Goal: Task Accomplishment & Management: Use online tool/utility

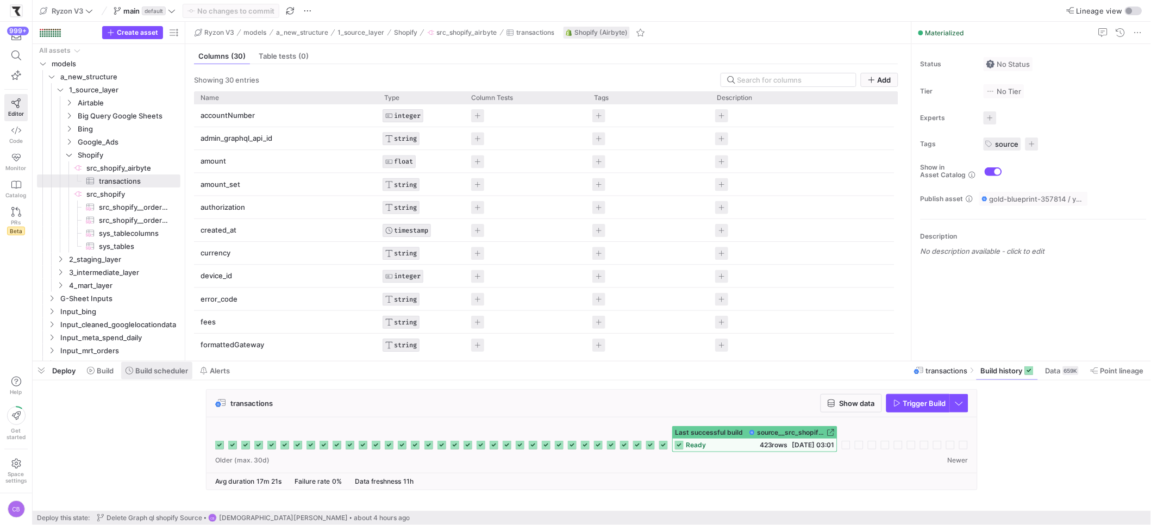
click at [143, 368] on span "Build scheduler" at bounding box center [161, 370] width 53 height 9
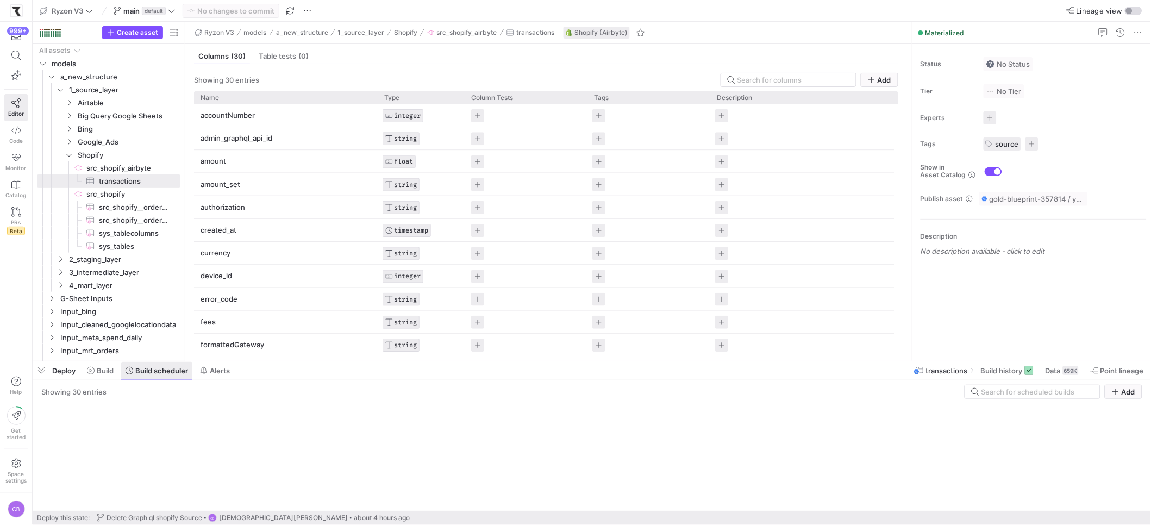
click at [144, 368] on span "Build scheduler" at bounding box center [161, 370] width 53 height 9
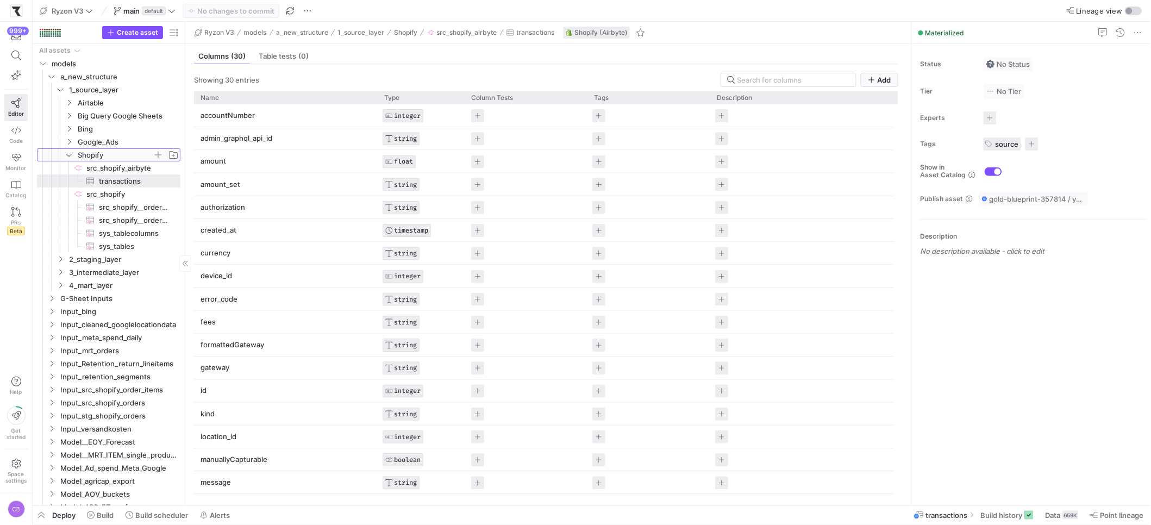
click at [73, 156] on span "Shopify" at bounding box center [122, 155] width 116 height 12
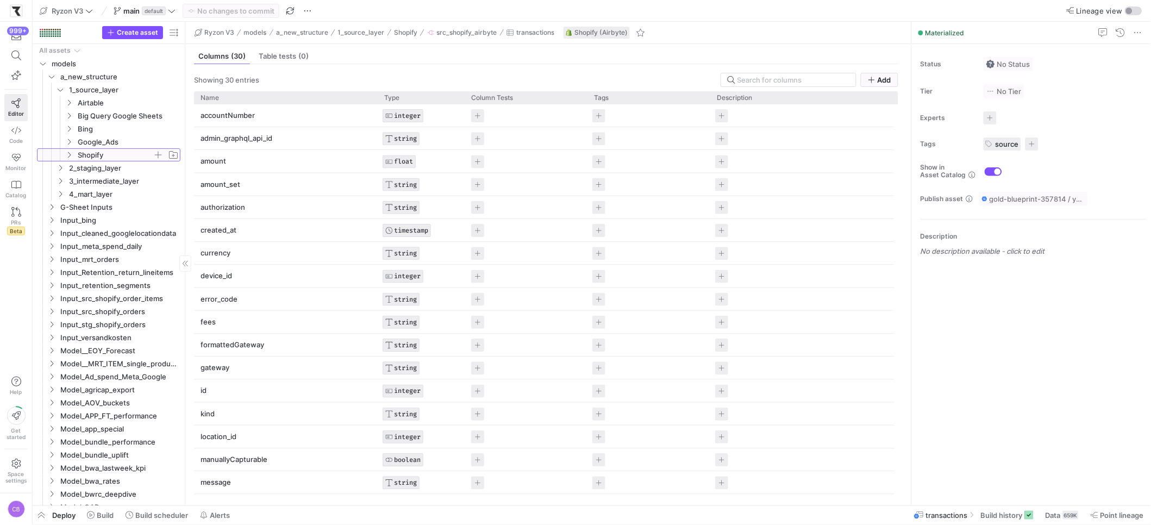
click at [65, 155] on icon at bounding box center [69, 155] width 8 height 7
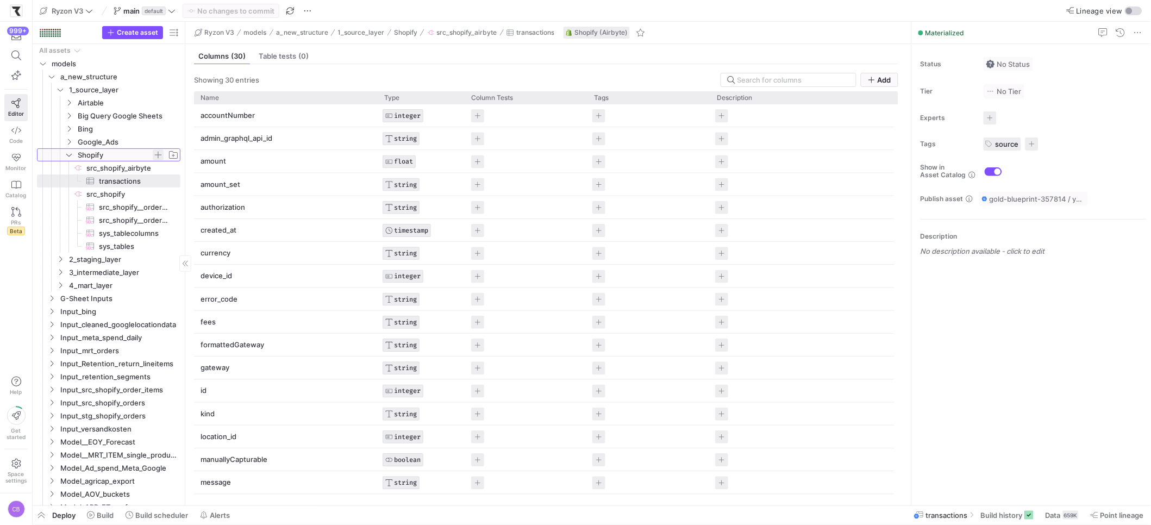
click at [160, 155] on span "button" at bounding box center [158, 154] width 11 height 11
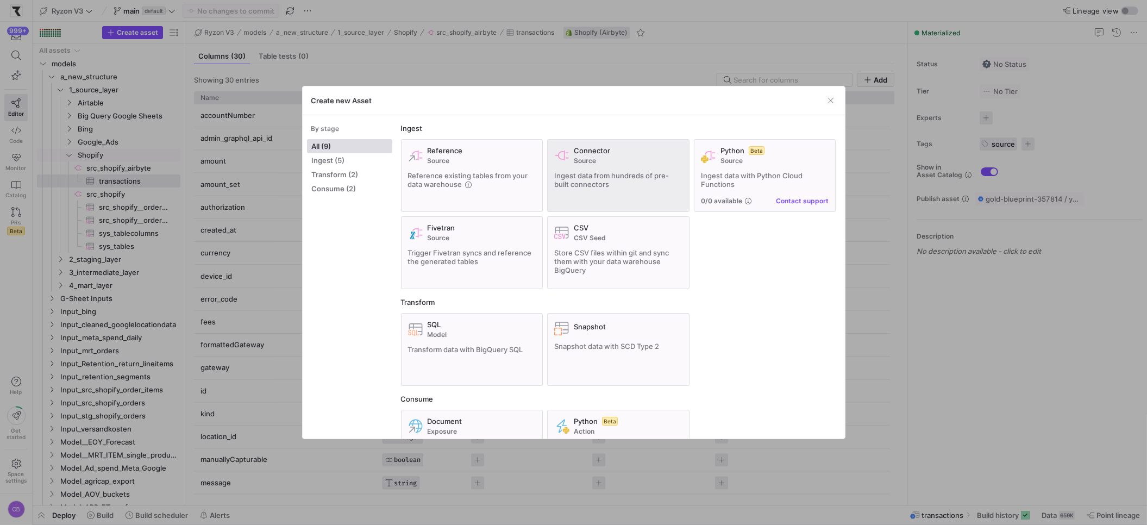
click at [588, 166] on div "Connector Source Ingest data from hundreds of pre-built connectors" at bounding box center [618, 175] width 128 height 59
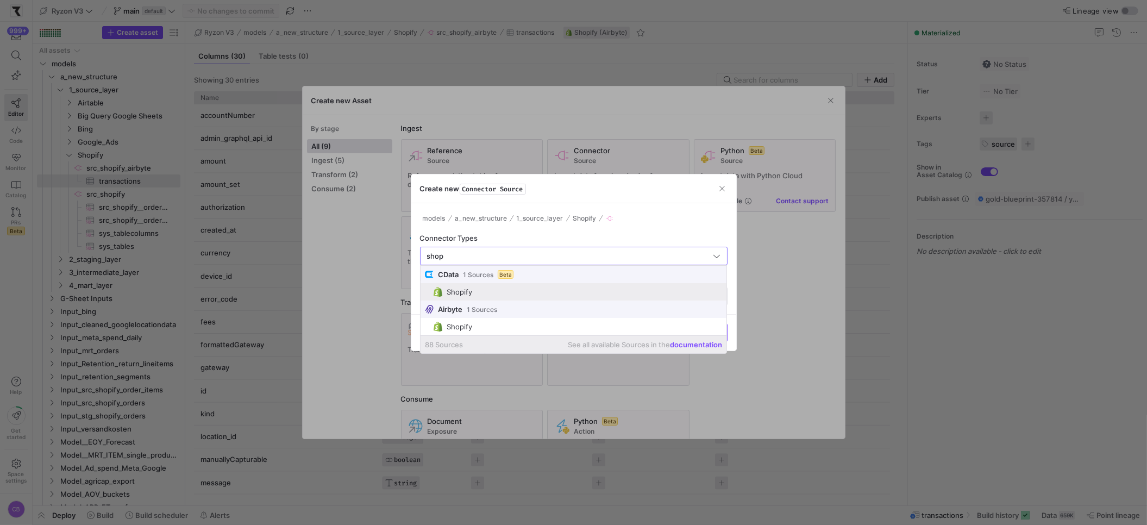
click at [482, 295] on span "Shopify" at bounding box center [578, 292] width 289 height 10
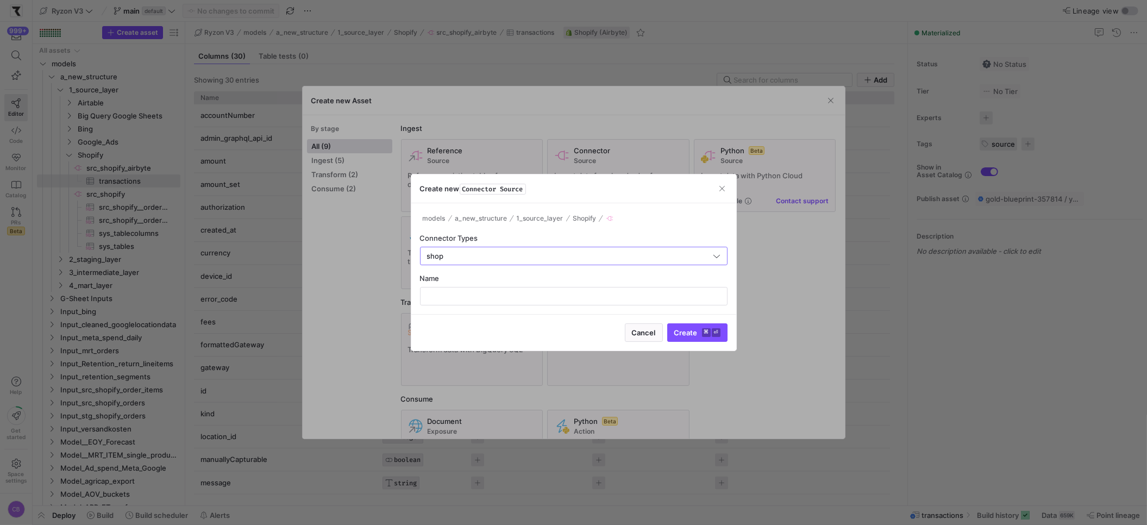
type input "Shopify"
click at [468, 294] on input "text" at bounding box center [573, 296] width 289 height 9
type input "src_shopify_order_graphql"
click at [683, 340] on span "submit" at bounding box center [697, 332] width 59 height 17
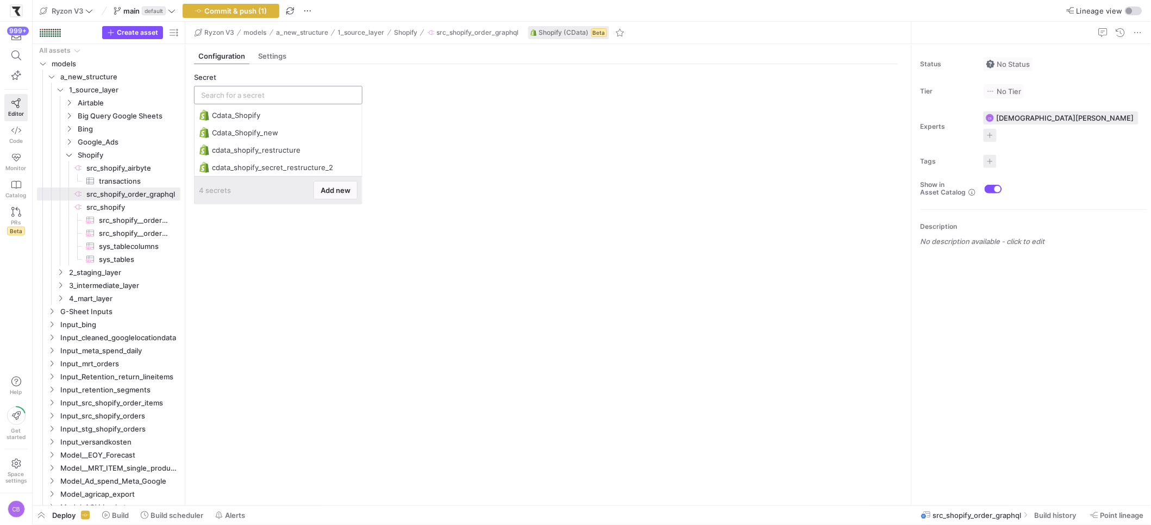
click at [245, 97] on input "text" at bounding box center [278, 95] width 154 height 9
click at [316, 171] on div "cdata_shopify_secret_restructure_2" at bounding box center [279, 167] width 135 height 9
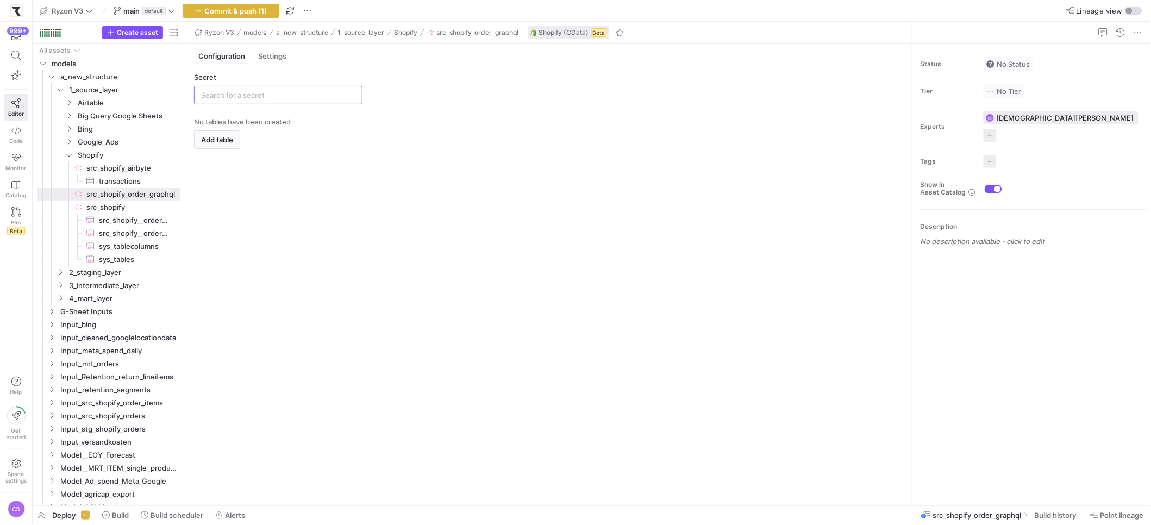
type input "cdata_shopify_secret_restructure_2"
click at [233, 141] on span "Add table" at bounding box center [217, 139] width 32 height 9
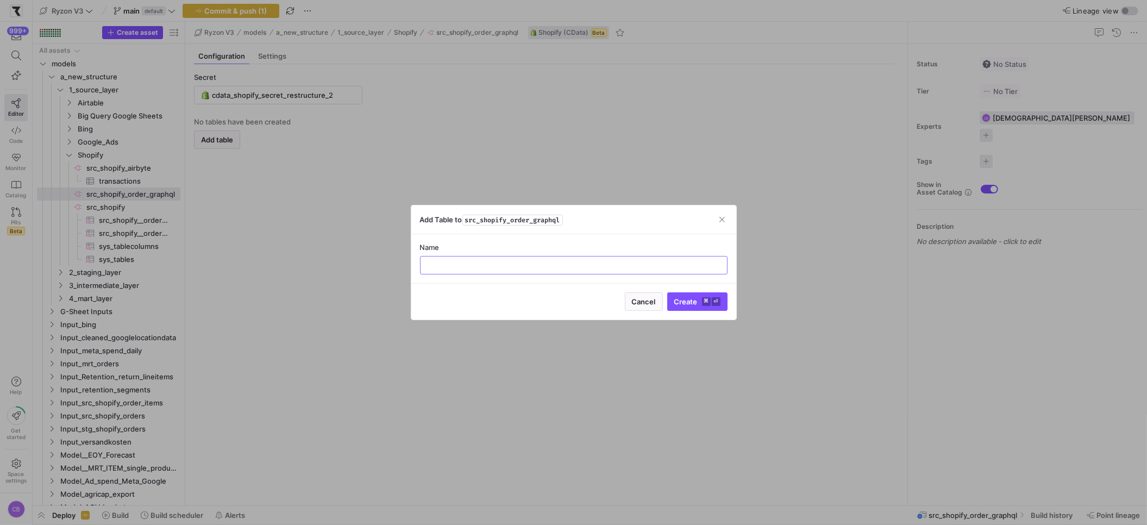
click at [543, 194] on div at bounding box center [573, 262] width 1147 height 525
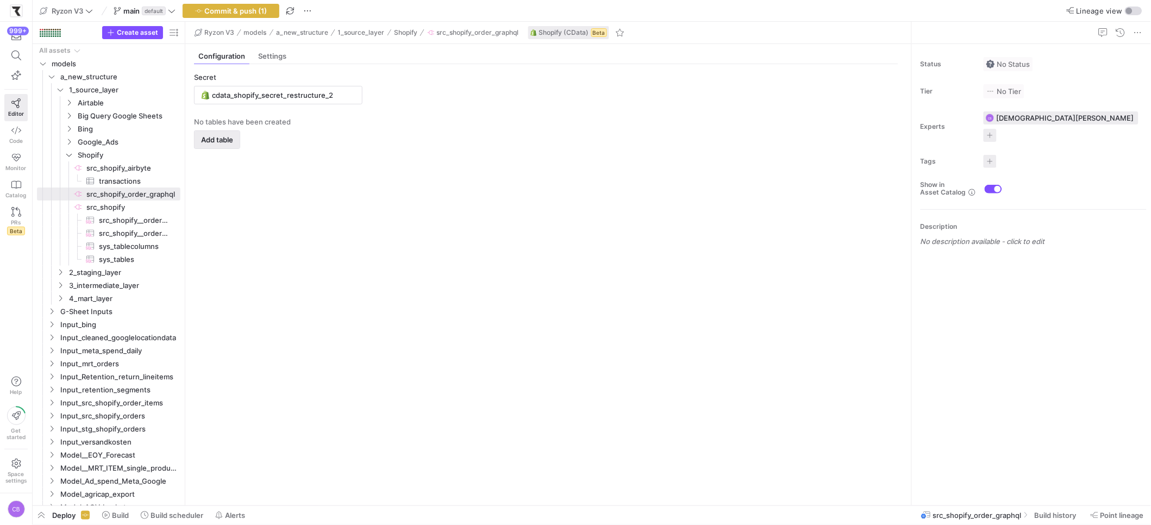
click at [235, 142] on span "button" at bounding box center [216, 139] width 45 height 17
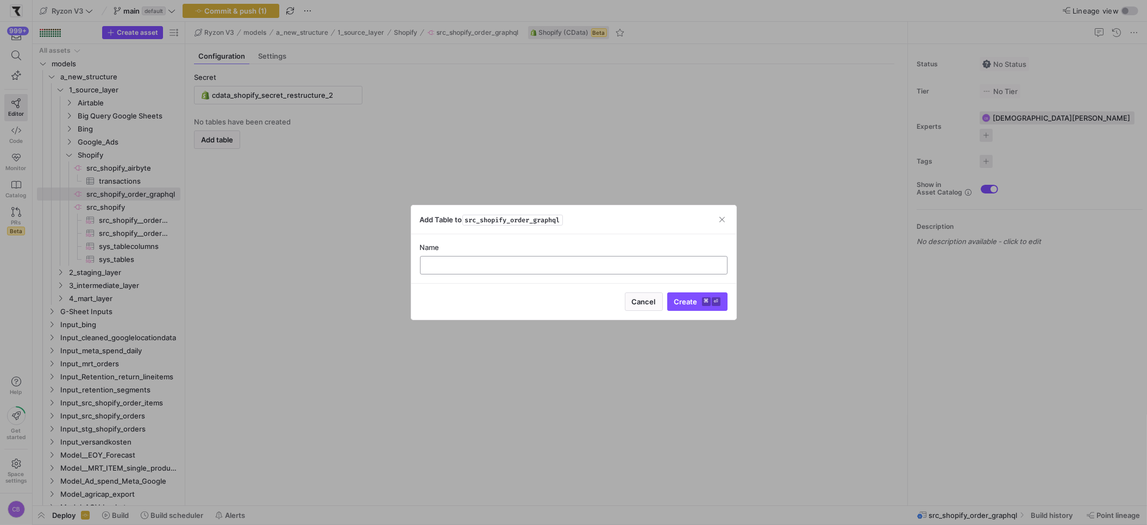
click at [470, 263] on input "text" at bounding box center [573, 265] width 289 height 9
type input "src_shopify_order_graphql"
click at [684, 295] on span "submit" at bounding box center [697, 301] width 59 height 17
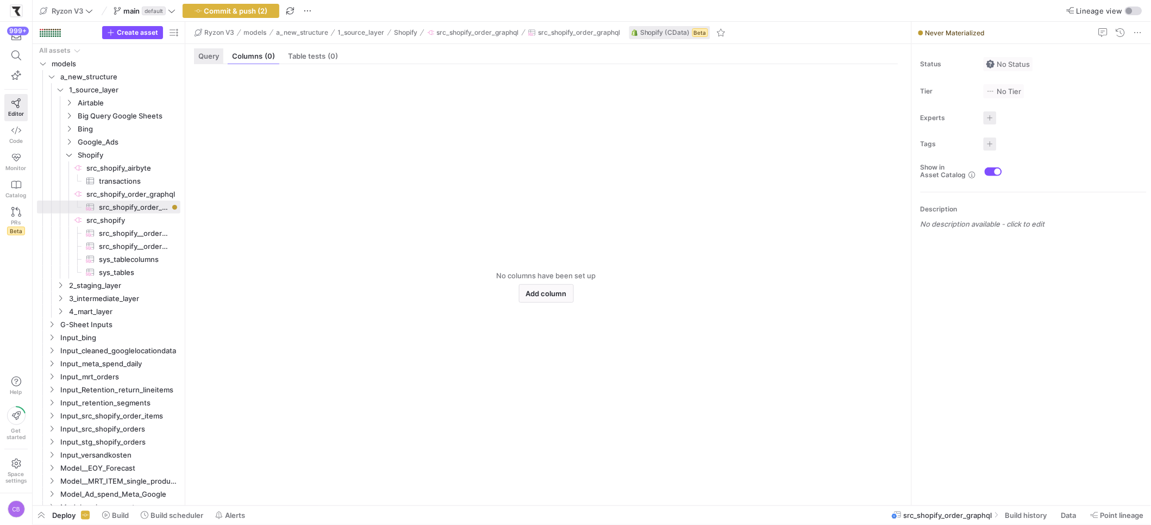
click at [215, 58] on span "Query" at bounding box center [208, 56] width 21 height 7
click at [206, 54] on span "Query" at bounding box center [208, 56] width 21 height 7
click at [125, 195] on span "src_shopify_order_graphql​​​​​​​​" at bounding box center [132, 194] width 92 height 12
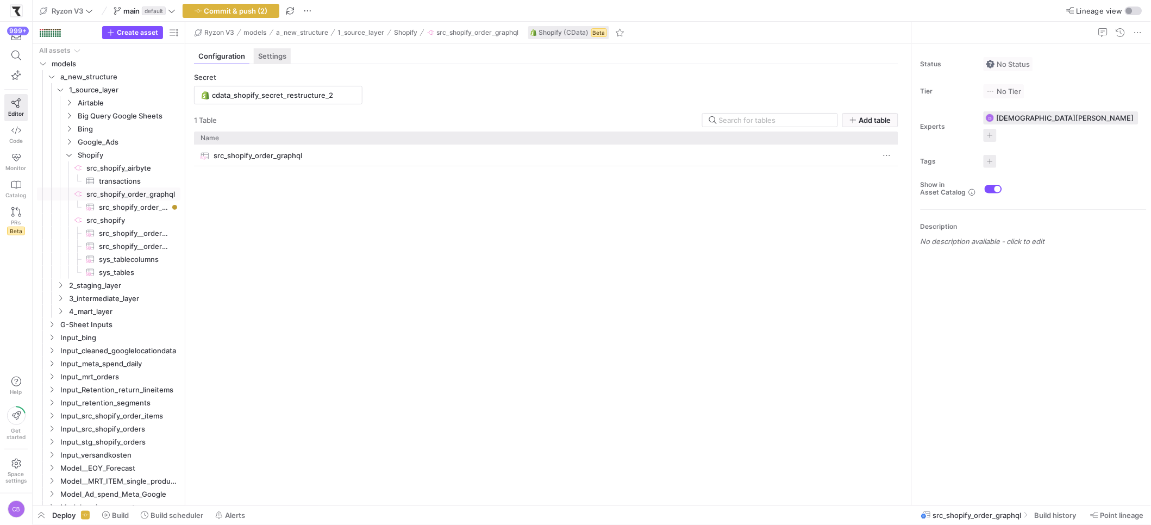
click at [261, 59] on span "Settings" at bounding box center [272, 56] width 28 height 7
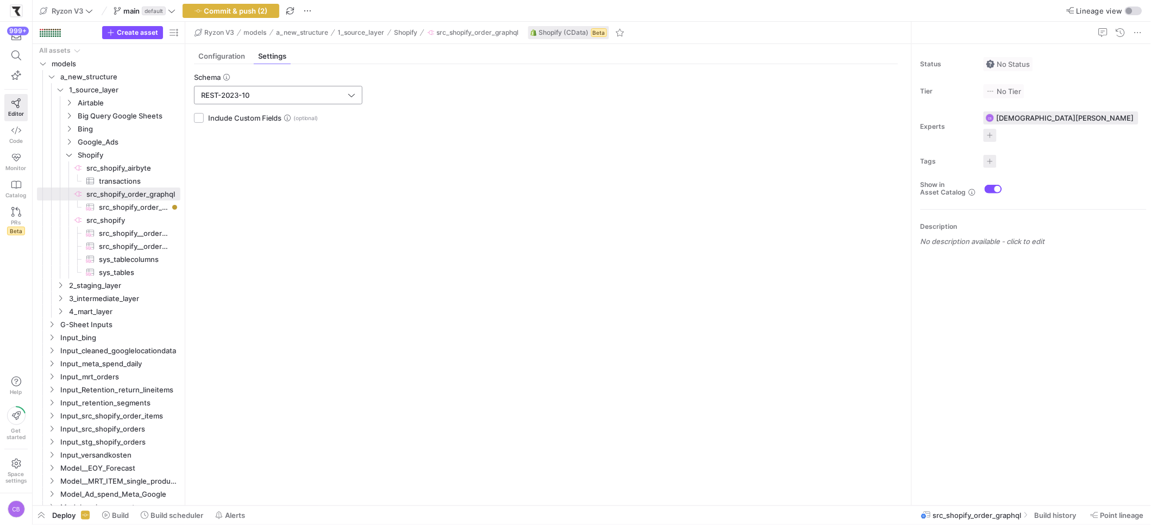
click at [273, 92] on input "REST-2023-10" at bounding box center [273, 95] width 145 height 9
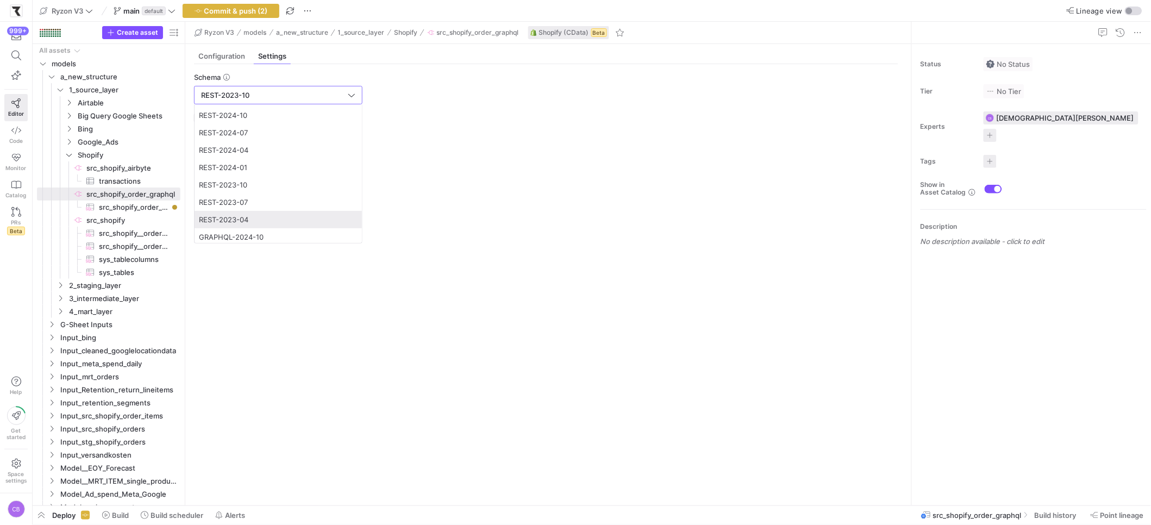
scroll to position [109, 0]
click at [269, 124] on span "GRAPHQL-2024-10" at bounding box center [278, 127] width 159 height 9
type input "GRAPHQL-2024-10"
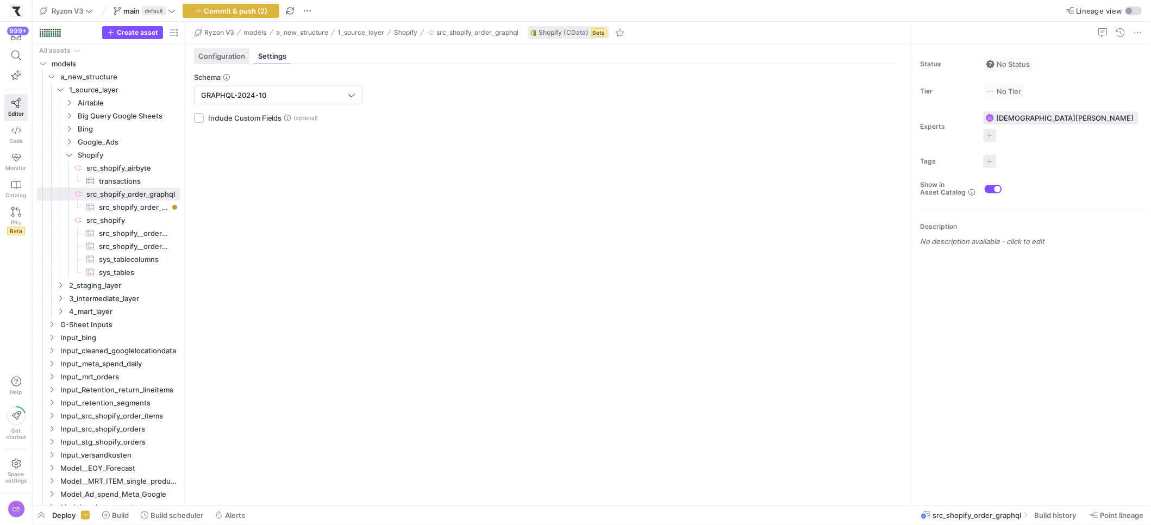
click at [224, 57] on span "Configuration" at bounding box center [221, 56] width 47 height 7
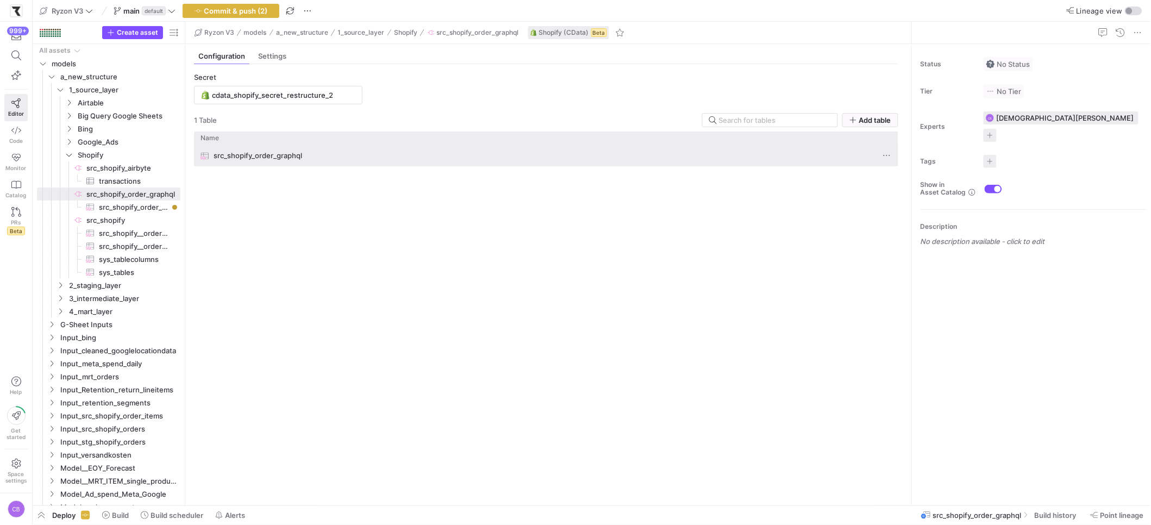
click at [893, 145] on div at bounding box center [888, 155] width 22 height 21
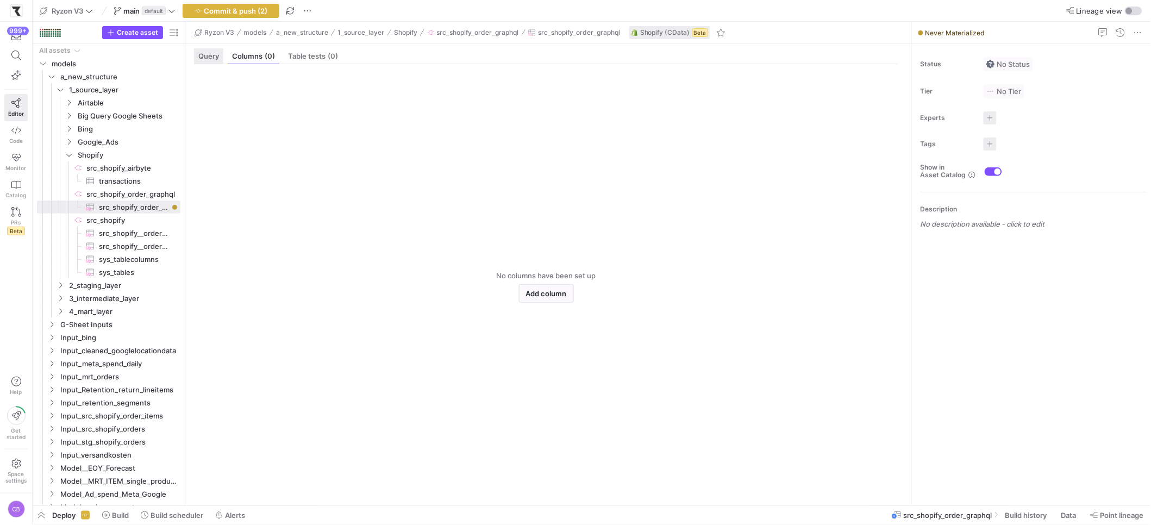
click at [201, 54] on span "Query" at bounding box center [208, 56] width 21 height 7
click at [146, 211] on span "src_shopify_order_graphql​​​​​​​​​" at bounding box center [133, 207] width 69 height 12
click at [140, 191] on span "src_shopify_order_graphql​​​​​​​​" at bounding box center [132, 194] width 92 height 12
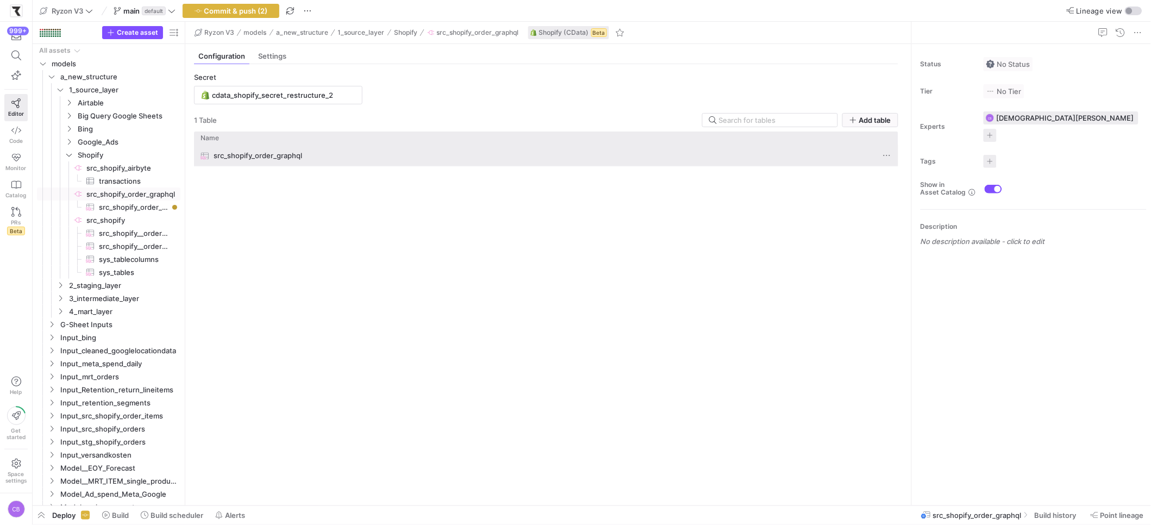
click at [888, 152] on span at bounding box center [886, 155] width 11 height 11
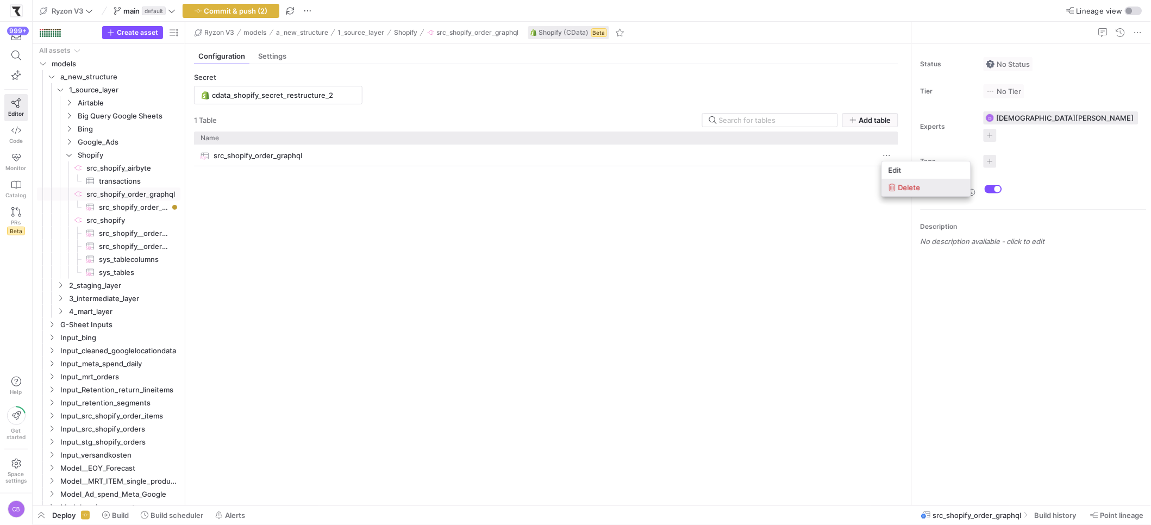
click at [902, 191] on button "Delete" at bounding box center [926, 187] width 89 height 17
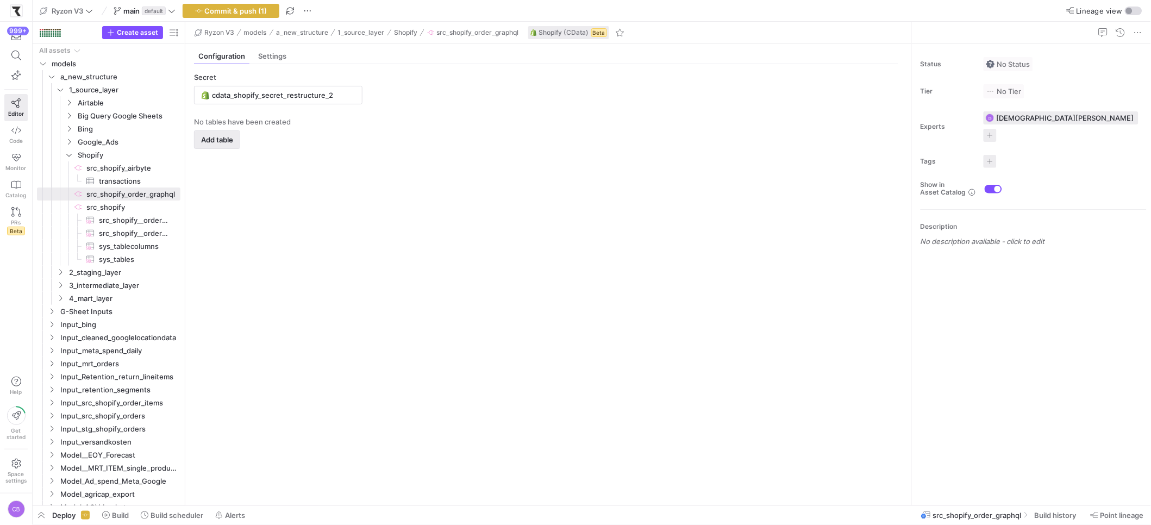
click at [222, 146] on span "button" at bounding box center [216, 139] width 45 height 17
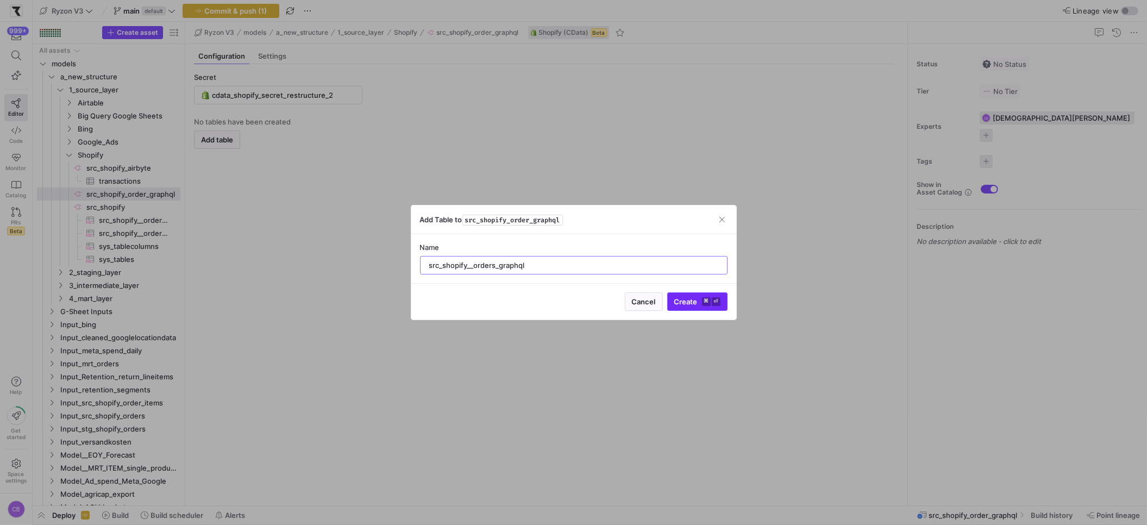
type input "src_shopify__orders_graphql"
click at [681, 298] on span "Create ⌘ ⏎" at bounding box center [697, 301] width 46 height 9
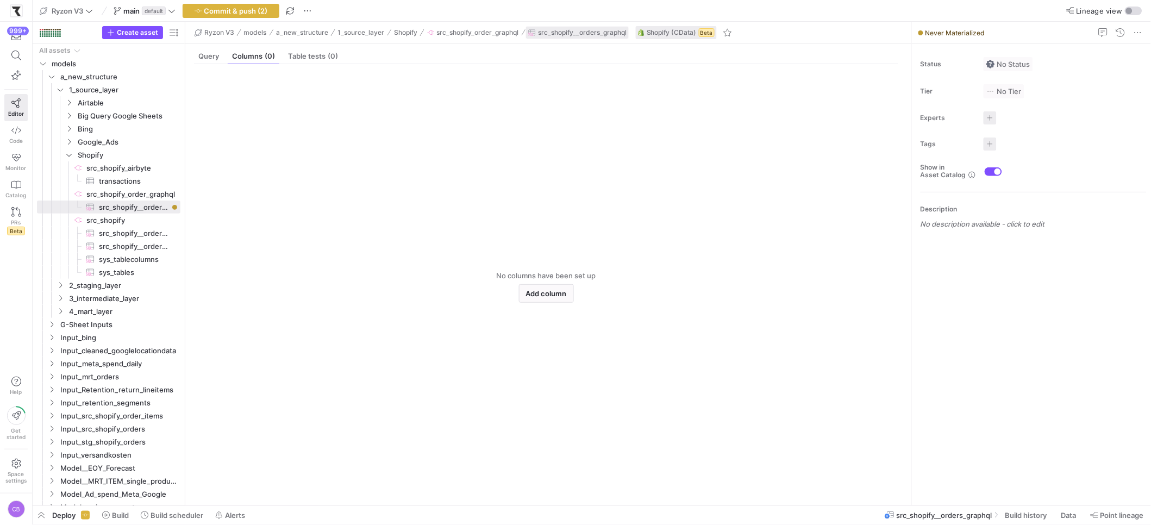
click at [548, 35] on span "src_shopify__orders_graphql" at bounding box center [582, 33] width 89 height 8
click at [498, 34] on span "src_shopify_order_graphql" at bounding box center [478, 33] width 82 height 8
click at [149, 194] on span "src_shopify_order_graphql​​​​​​​​" at bounding box center [132, 194] width 92 height 12
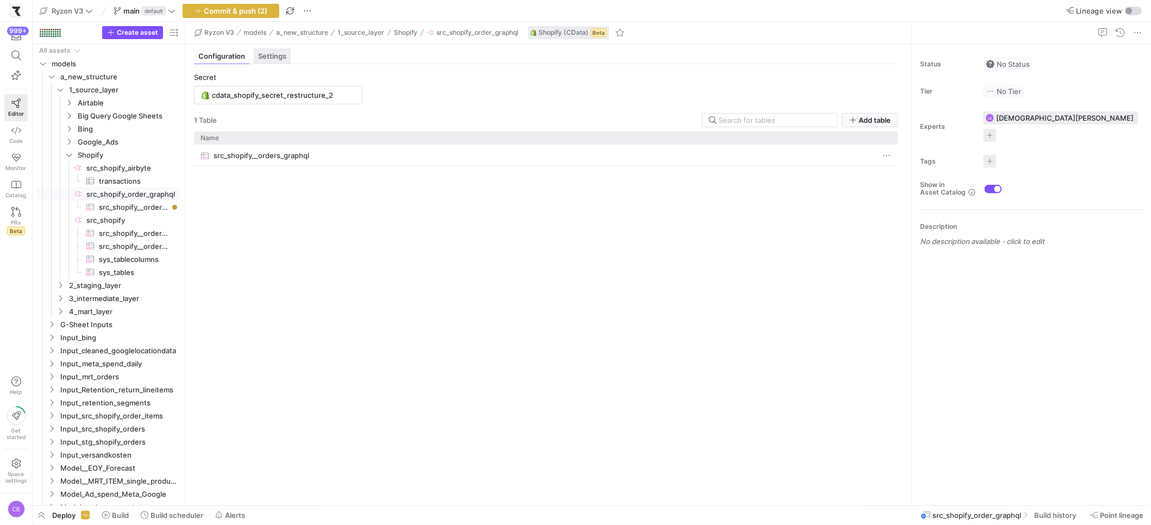
click at [273, 53] on span "Settings" at bounding box center [272, 56] width 28 height 7
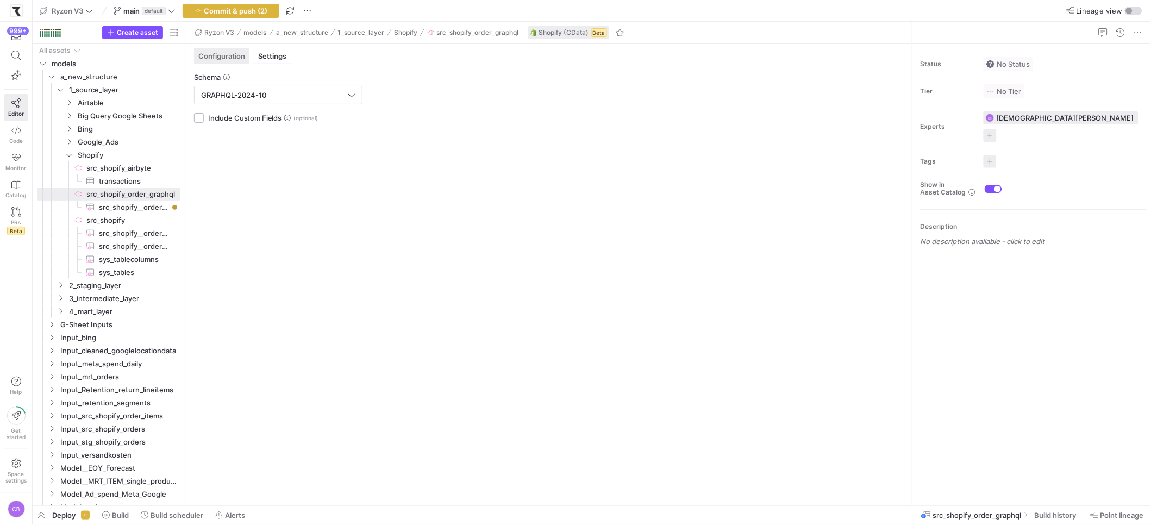
click at [222, 61] on div "Configuration" at bounding box center [221, 56] width 55 height 16
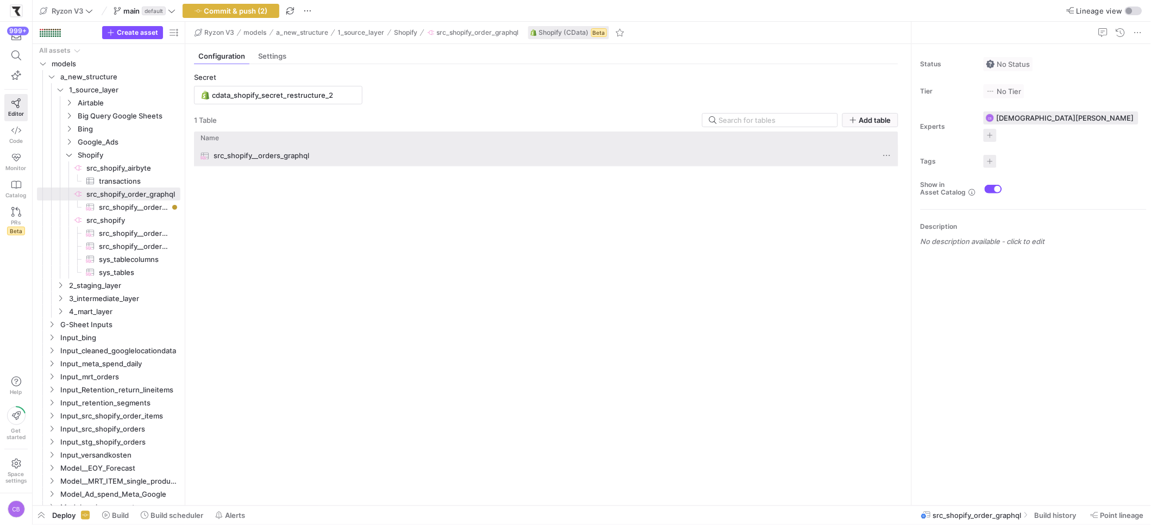
click at [297, 162] on span "src_shopify__orders_graphql" at bounding box center [262, 155] width 96 height 21
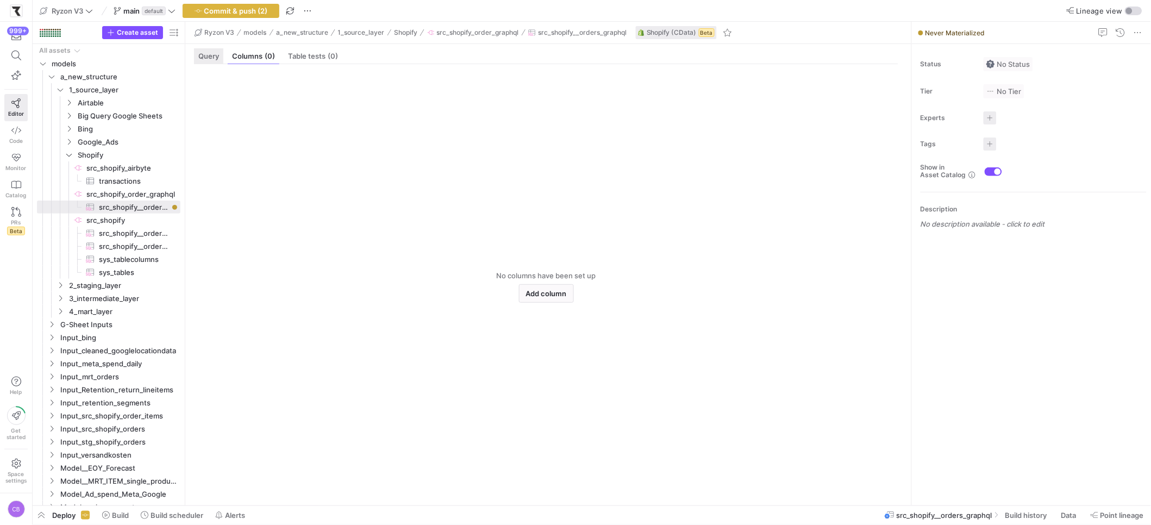
click at [215, 57] on span "Query" at bounding box center [208, 56] width 21 height 7
click at [269, 161] on div at bounding box center [559, 321] width 680 height 349
click at [231, 139] on span "Preview" at bounding box center [221, 136] width 26 height 8
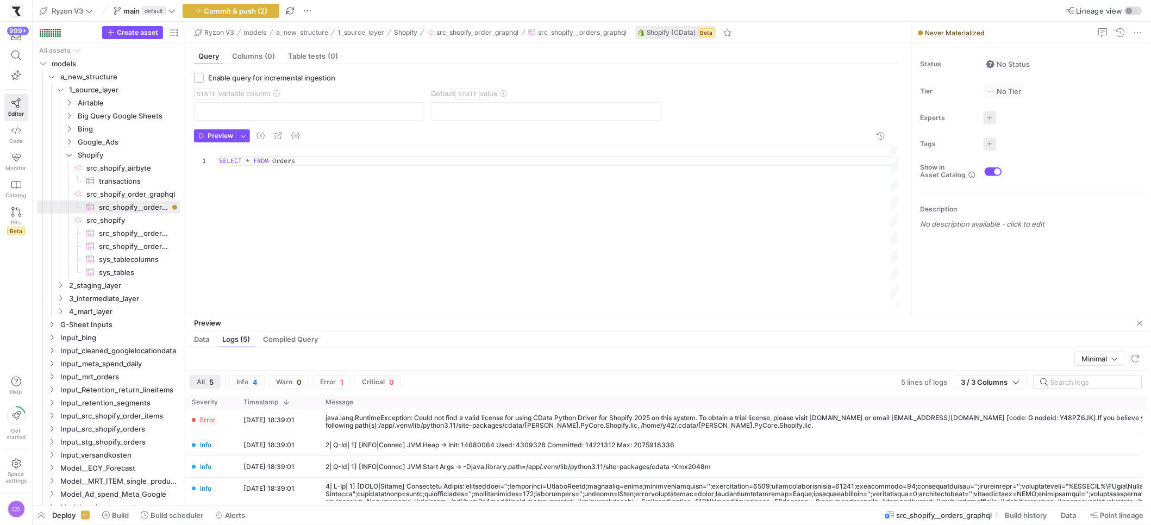
click at [350, 319] on div "Preview" at bounding box center [667, 323] width 965 height 16
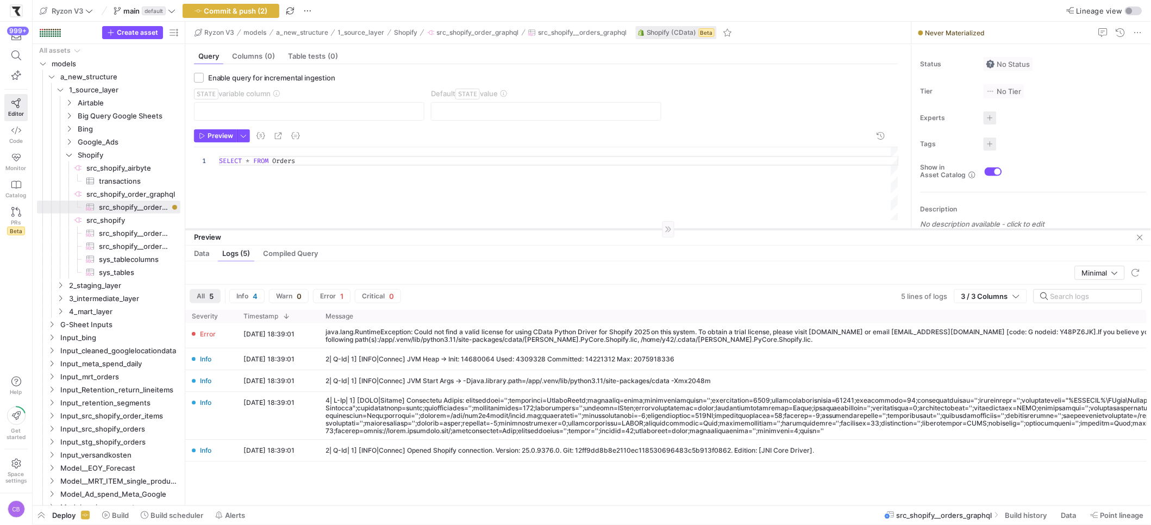
drag, startPoint x: 351, startPoint y: 315, endPoint x: 368, endPoint y: 229, distance: 87.5
click at [368, 229] on div at bounding box center [667, 229] width 965 height 1
click at [257, 130] on span "button" at bounding box center [260, 135] width 13 height 13
click at [255, 137] on span "button" at bounding box center [260, 135] width 13 height 13
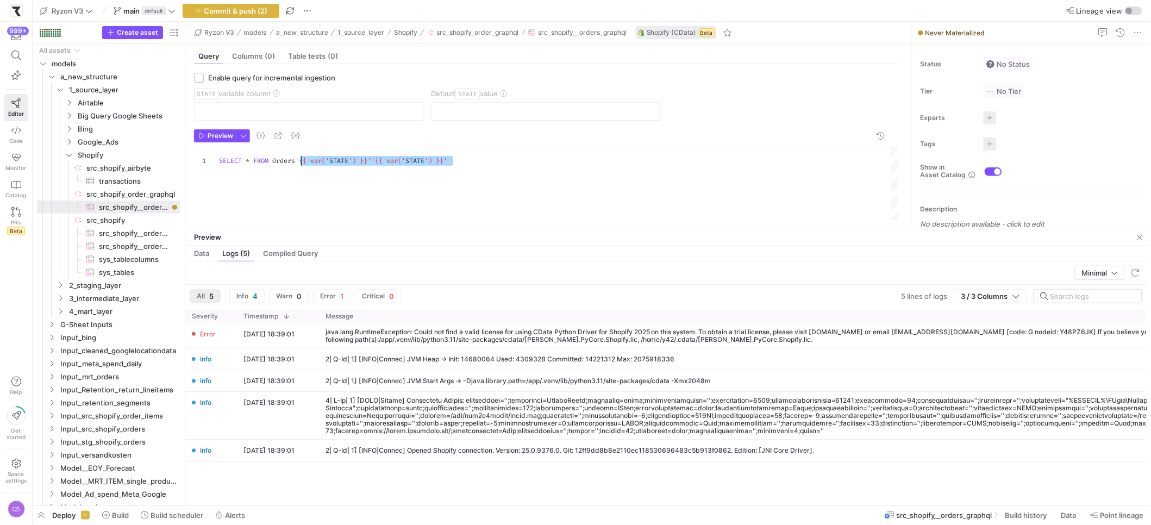
drag, startPoint x: 551, startPoint y: 166, endPoint x: 300, endPoint y: 162, distance: 250.5
click at [300, 162] on div "SELECT * FROM Orders '{{ var(' STATE ') }}''{{ var(' STATE ') }}'" at bounding box center [559, 183] width 680 height 73
type textarea "SELECT * FROM Orders"
click at [244, 137] on span "button" at bounding box center [243, 136] width 12 height 12
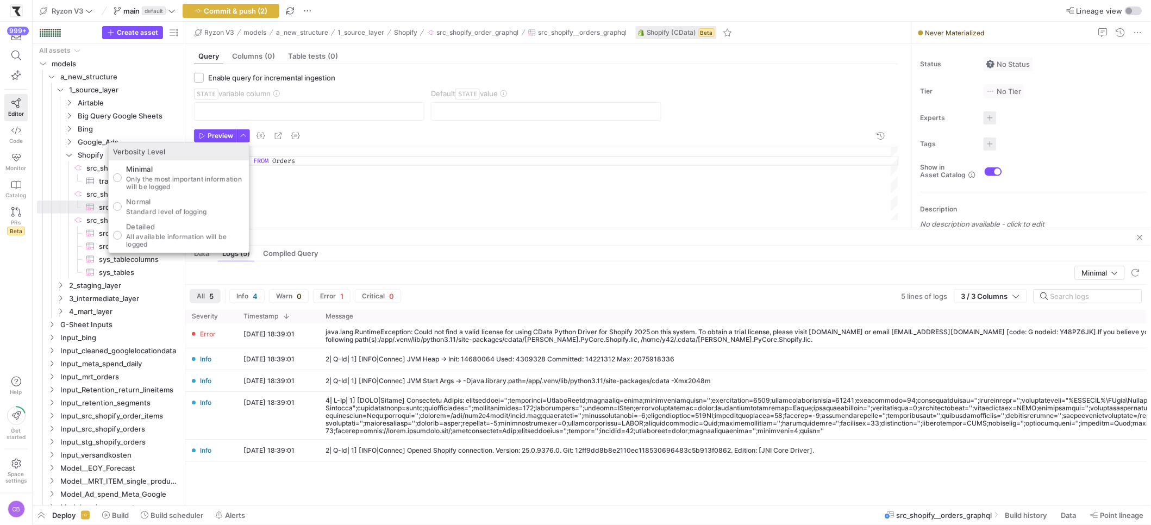
click at [295, 223] on div at bounding box center [575, 262] width 1151 height 525
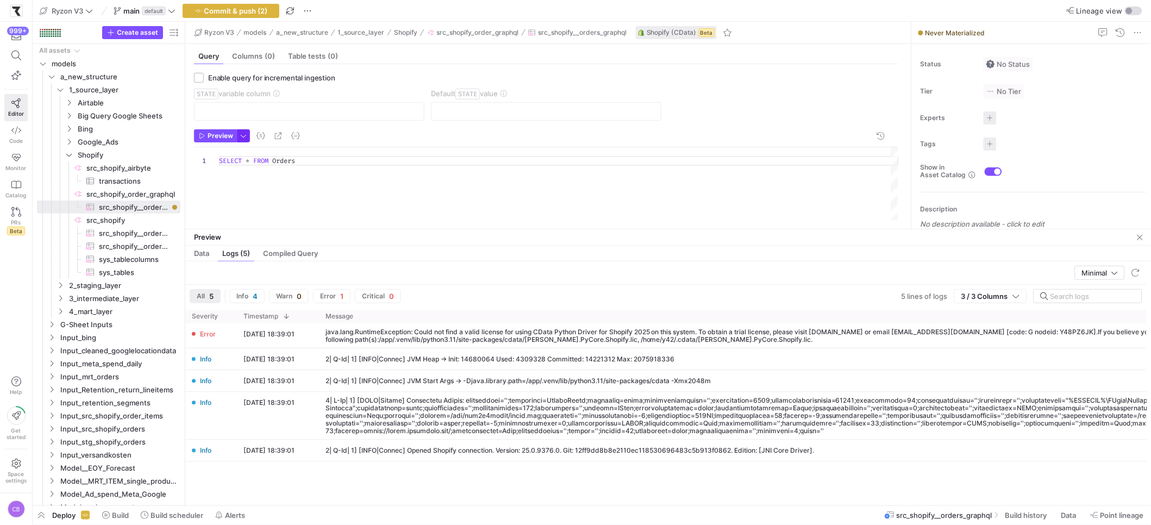
click at [240, 134] on span "button" at bounding box center [243, 136] width 12 height 12
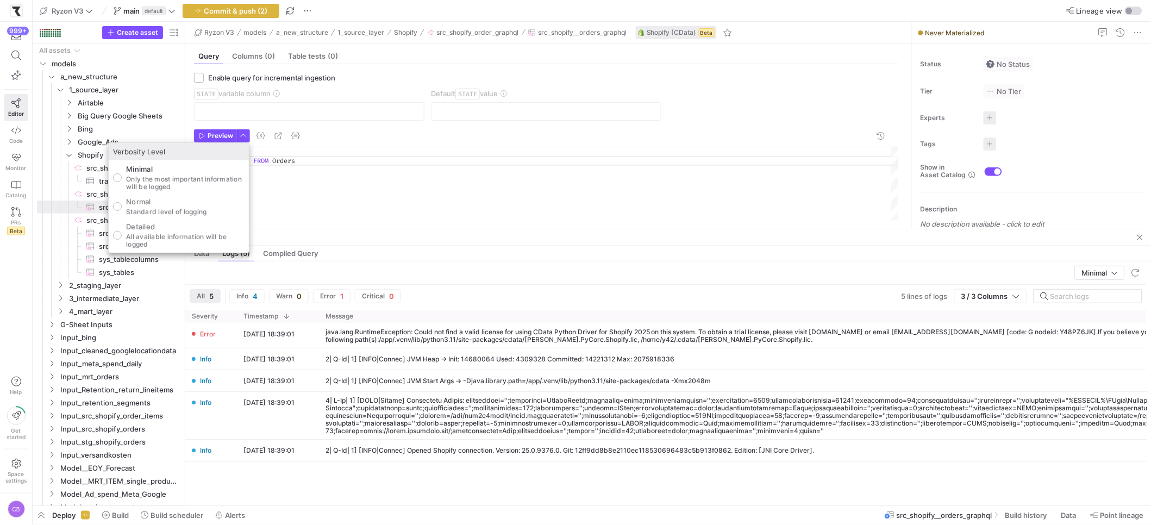
click at [275, 180] on div at bounding box center [575, 262] width 1151 height 525
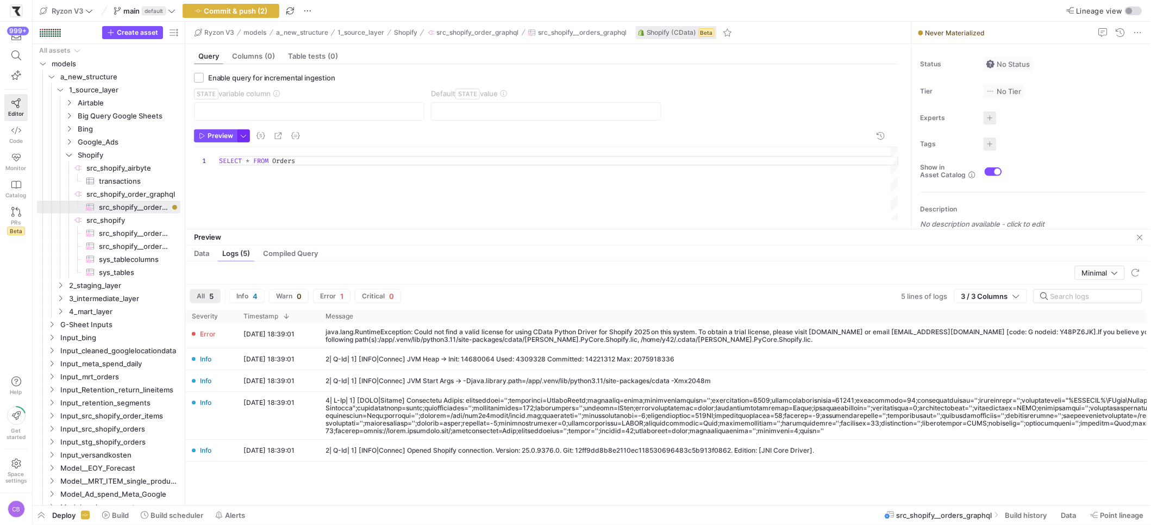
click at [238, 132] on span "button" at bounding box center [243, 136] width 12 height 12
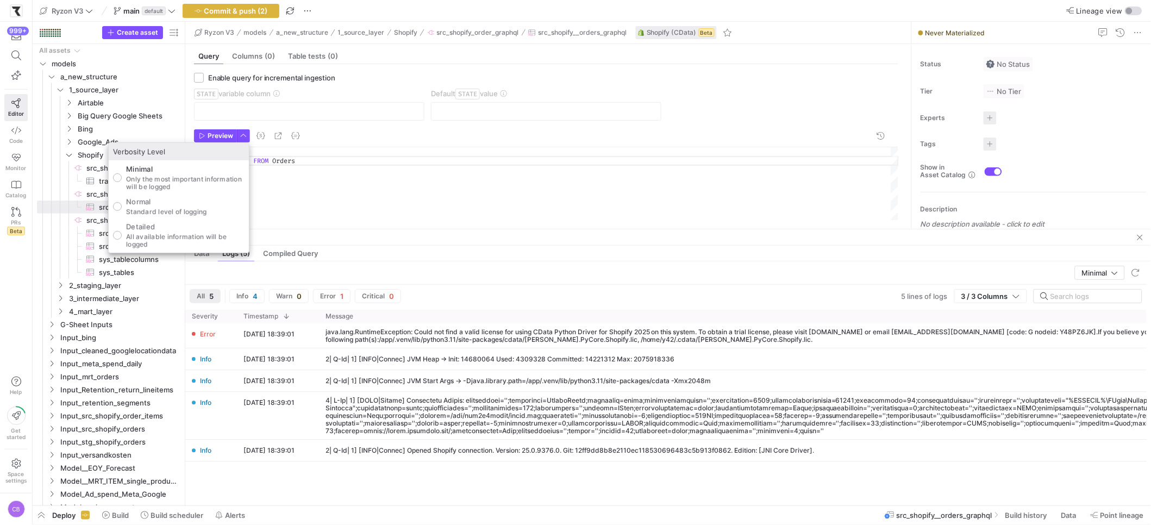
click at [319, 180] on div at bounding box center [575, 262] width 1151 height 525
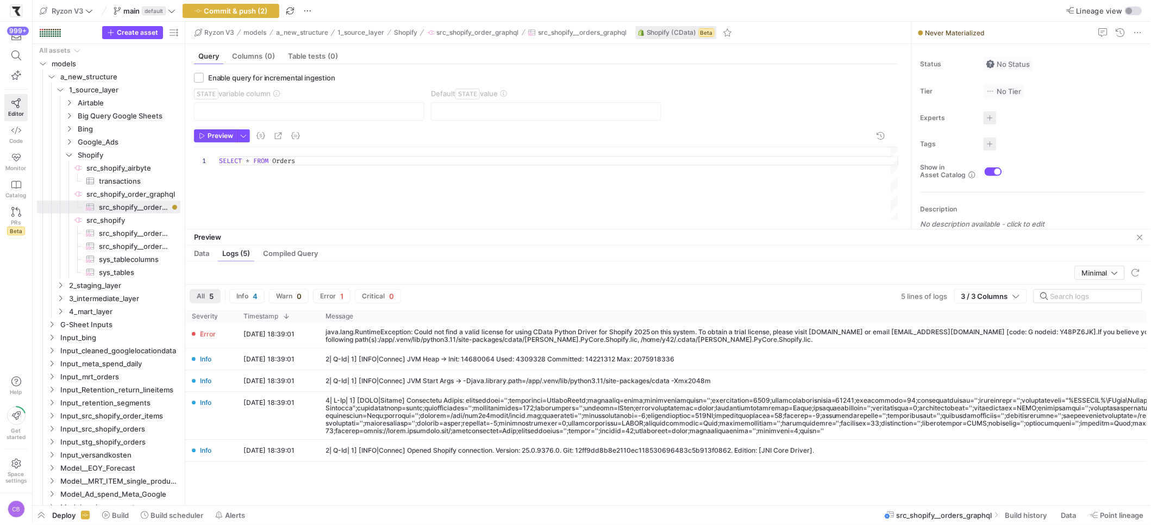
click at [319, 180] on div "SELECT * FROM Orders" at bounding box center [559, 183] width 680 height 73
click at [244, 136] on span "button" at bounding box center [243, 136] width 12 height 12
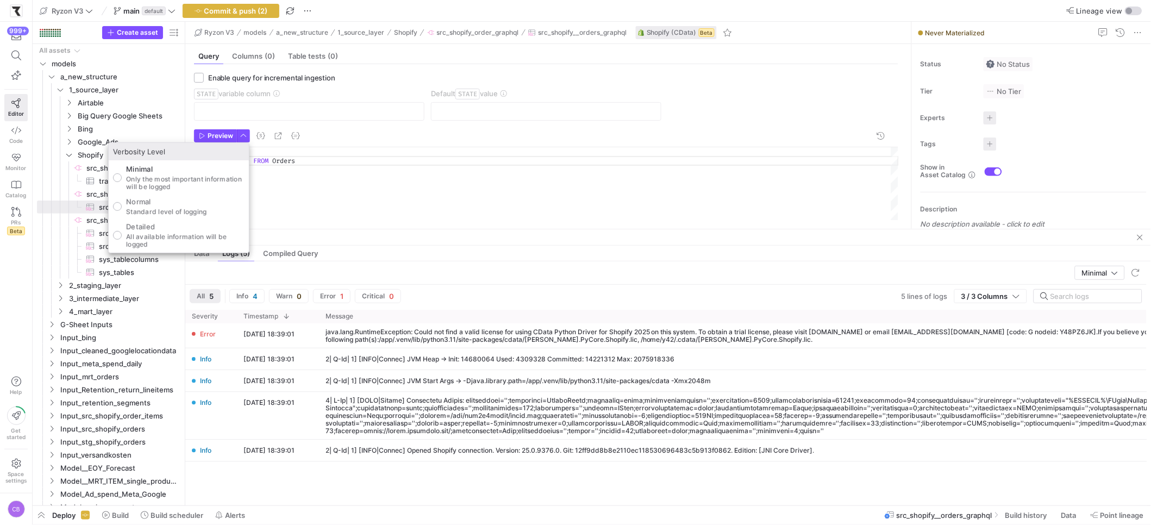
click at [288, 191] on div at bounding box center [575, 262] width 1151 height 525
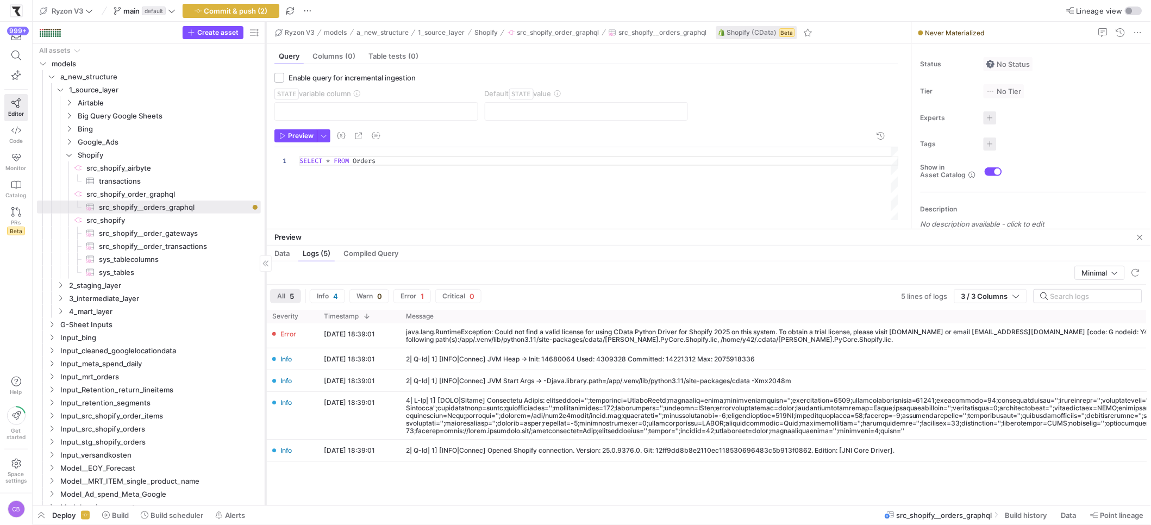
drag, startPoint x: 185, startPoint y: 247, endPoint x: 265, endPoint y: 266, distance: 82.7
click at [265, 266] on div at bounding box center [265, 264] width 1 height 484
drag, startPoint x: 355, startPoint y: 162, endPoint x: 413, endPoint y: 166, distance: 58.3
click at [413, 166] on div "SELECT * FROM Orders" at bounding box center [598, 183] width 599 height 73
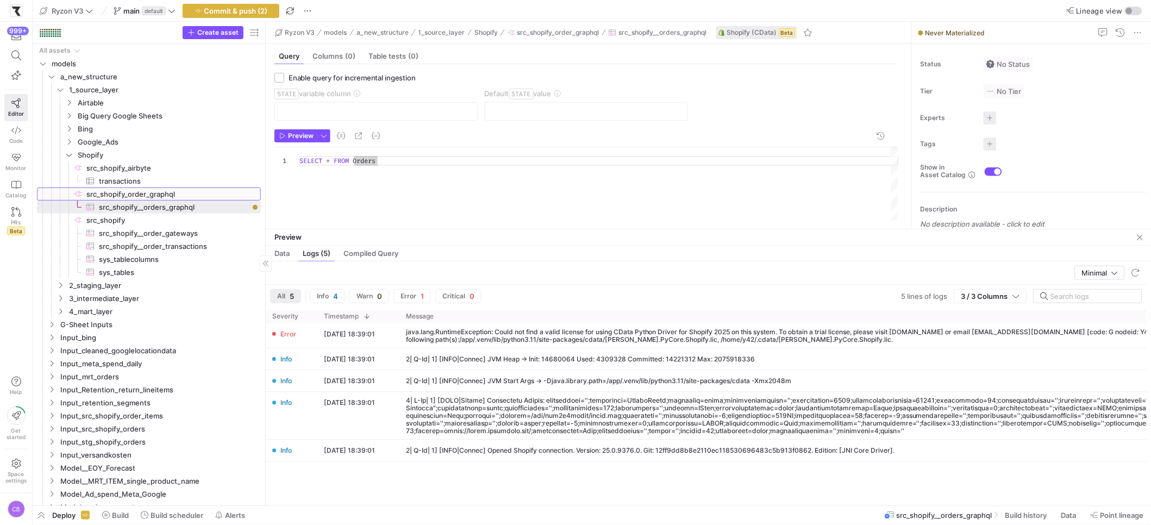
click at [122, 196] on span "src_shopify_order_graphql​​​​​​​​" at bounding box center [172, 194] width 173 height 12
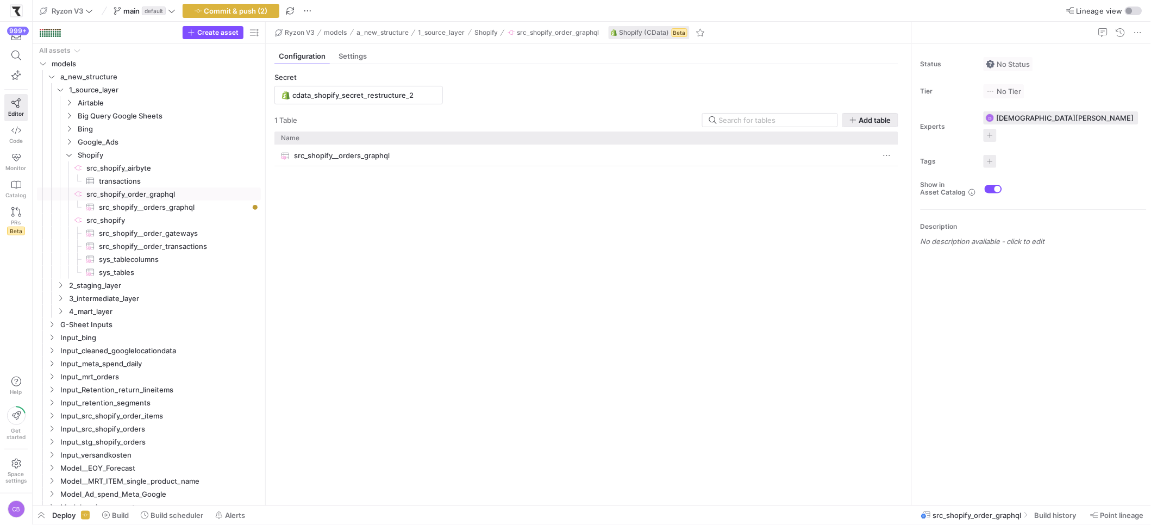
click at [889, 119] on span "Add table" at bounding box center [875, 120] width 32 height 9
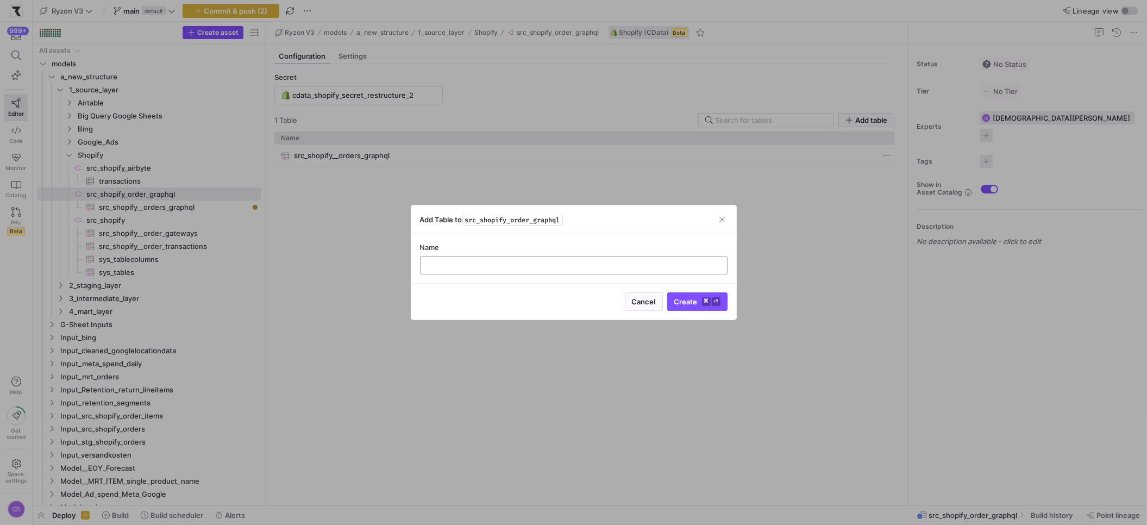
click at [443, 264] on input "text" at bounding box center [573, 265] width 289 height 9
type input "sys_tables"
click at [675, 305] on span "Create ⌘ ⏎" at bounding box center [697, 301] width 46 height 9
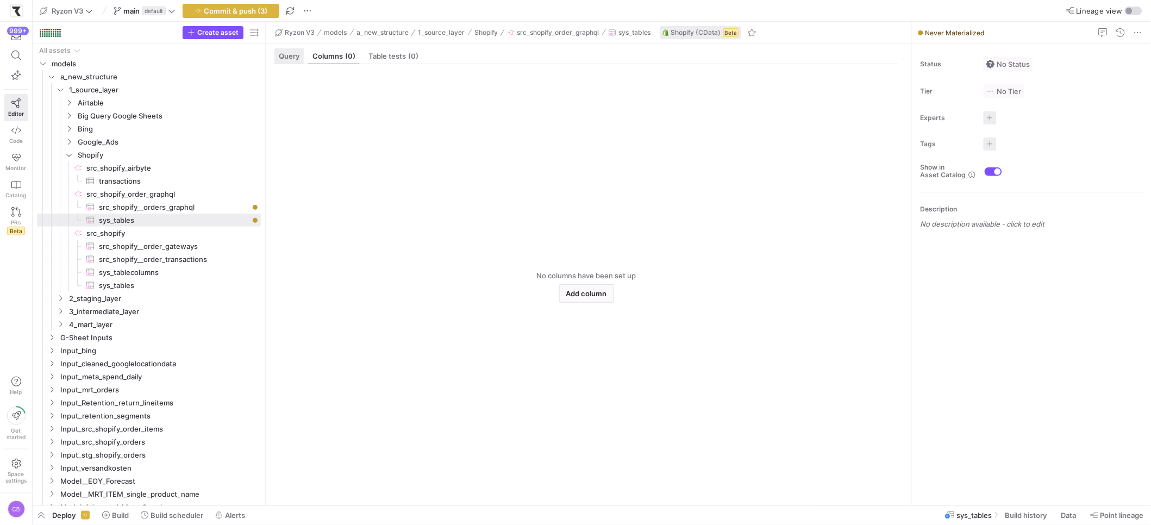
click at [297, 55] on span "Query" at bounding box center [289, 56] width 21 height 7
click at [331, 161] on div at bounding box center [598, 321] width 599 height 349
click at [363, 174] on div "SELECT * FROM sys_tables" at bounding box center [598, 321] width 599 height 349
type textarea "SELECT * FROM sys_tables"
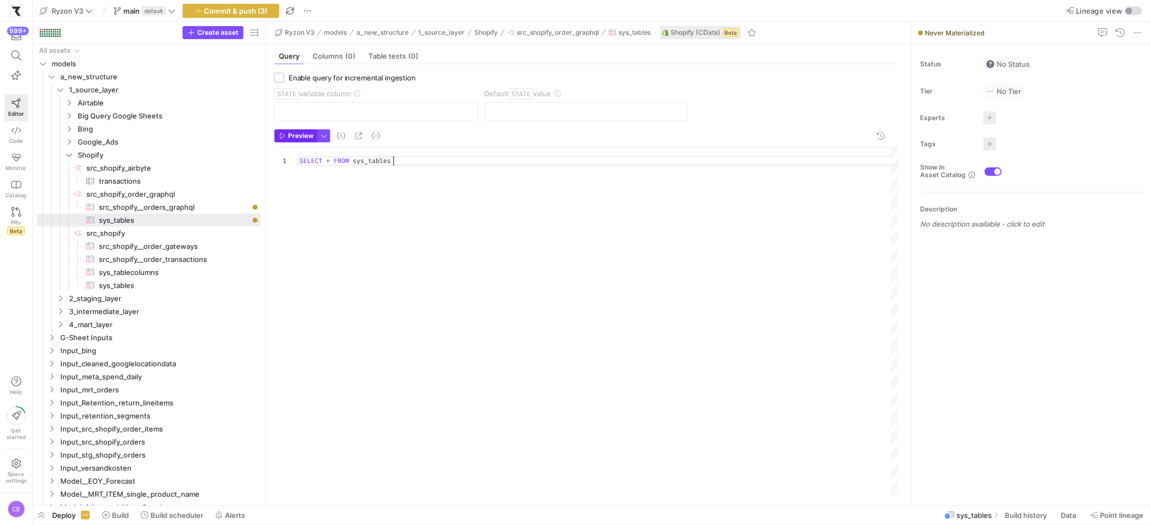
click at [296, 132] on span "Preview" at bounding box center [301, 136] width 26 height 8
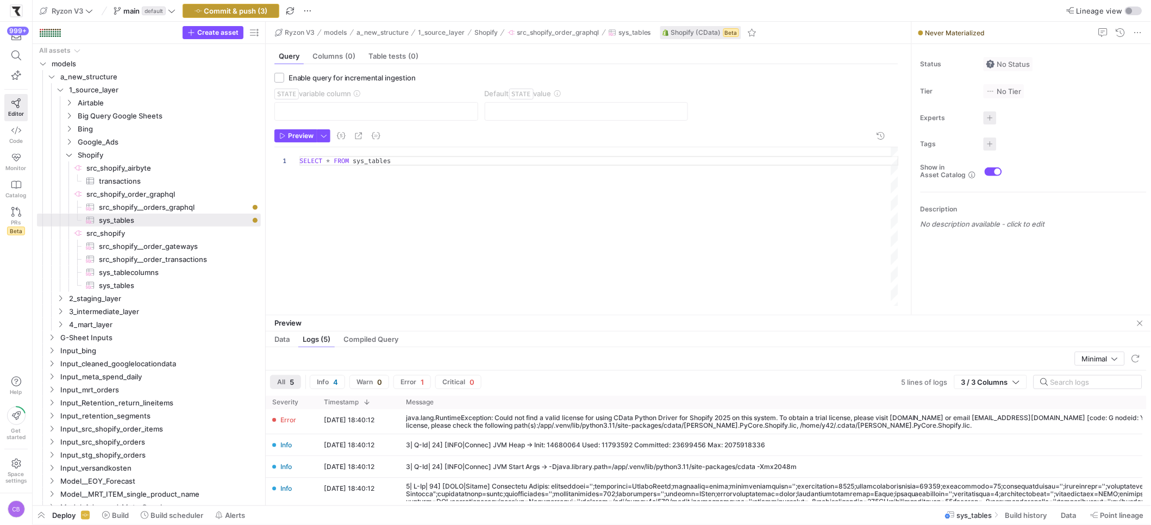
click at [242, 14] on span "Commit & push (3)" at bounding box center [236, 11] width 64 height 9
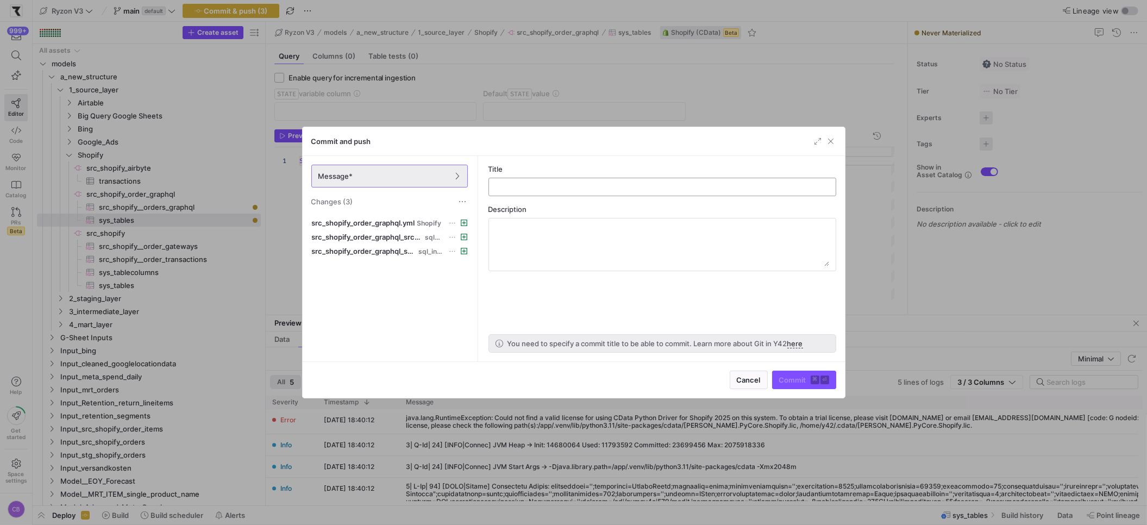
click at [541, 194] on div at bounding box center [662, 186] width 329 height 17
click at [541, 192] on div at bounding box center [662, 186] width 329 height 17
type input "testing graph ql cdata api"
click at [796, 379] on span "Commit ⌘ ⏎" at bounding box center [804, 379] width 50 height 9
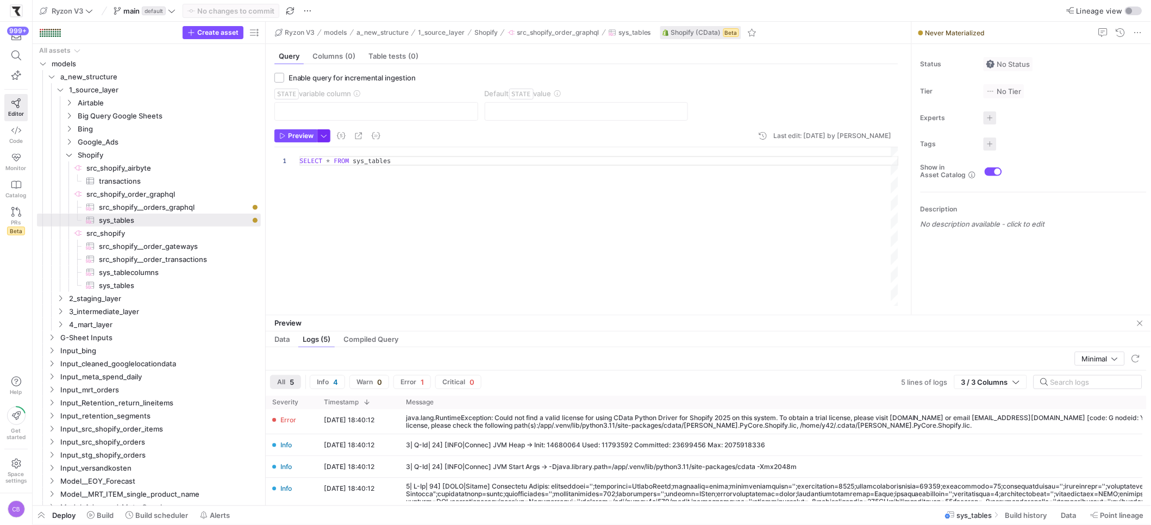
click at [323, 139] on span "button" at bounding box center [324, 136] width 12 height 12
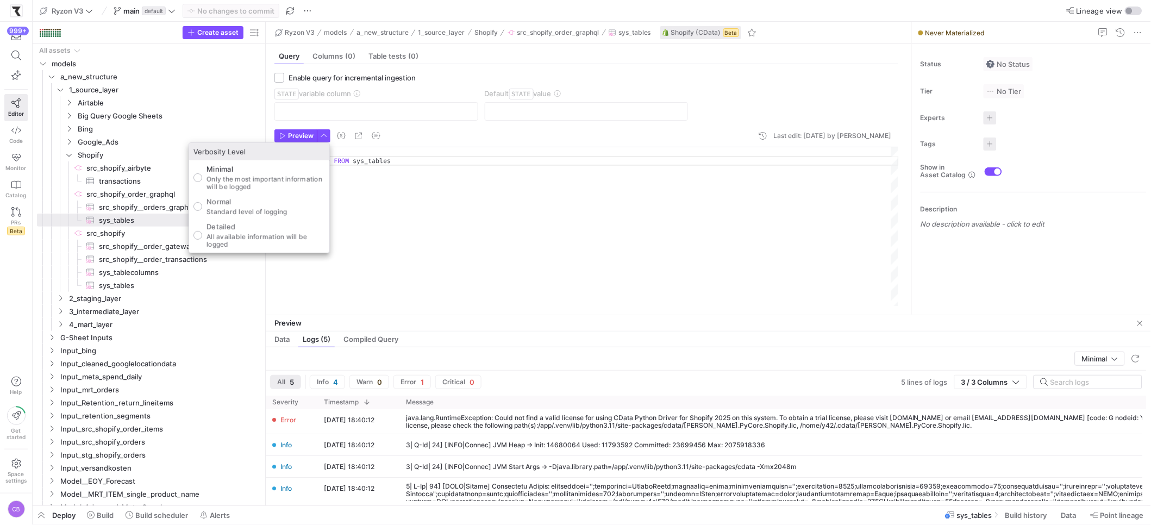
click at [280, 136] on div at bounding box center [575, 262] width 1151 height 525
click at [280, 136] on icon "button" at bounding box center [282, 136] width 7 height 7
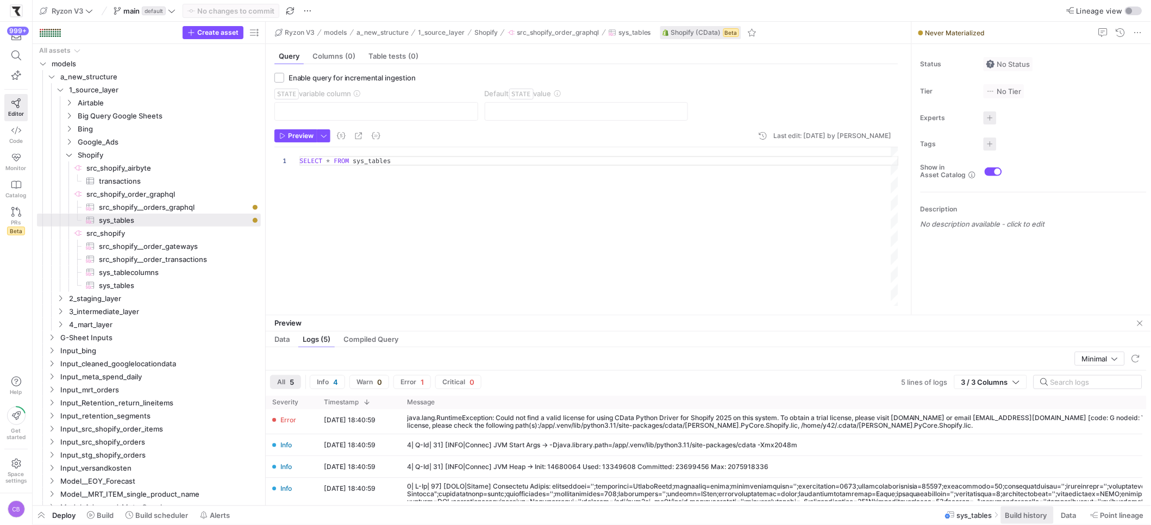
click at [1009, 514] on span "Build history" at bounding box center [1026, 515] width 42 height 9
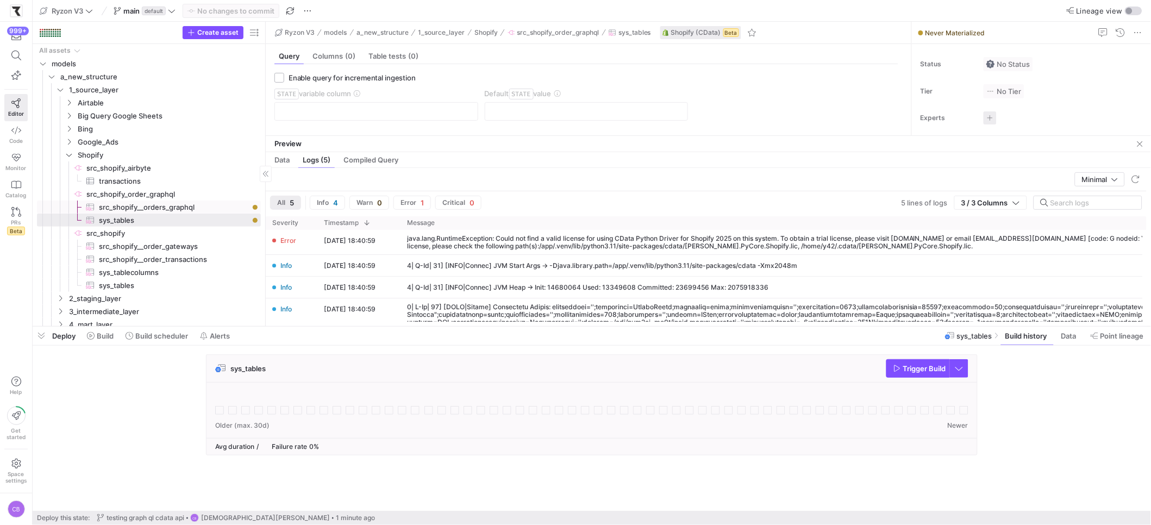
click at [184, 206] on span "src_shopify__orders_graphql​​​​​​​​​" at bounding box center [173, 207] width 149 height 12
type textarea "SELECT * FROM Orders"
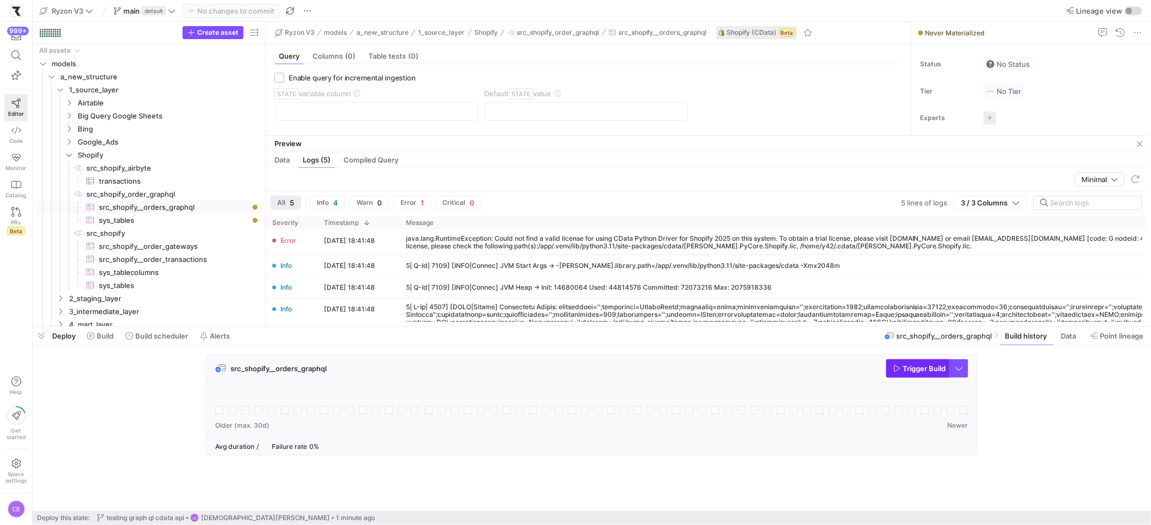
click at [915, 373] on span "button" at bounding box center [918, 368] width 62 height 17
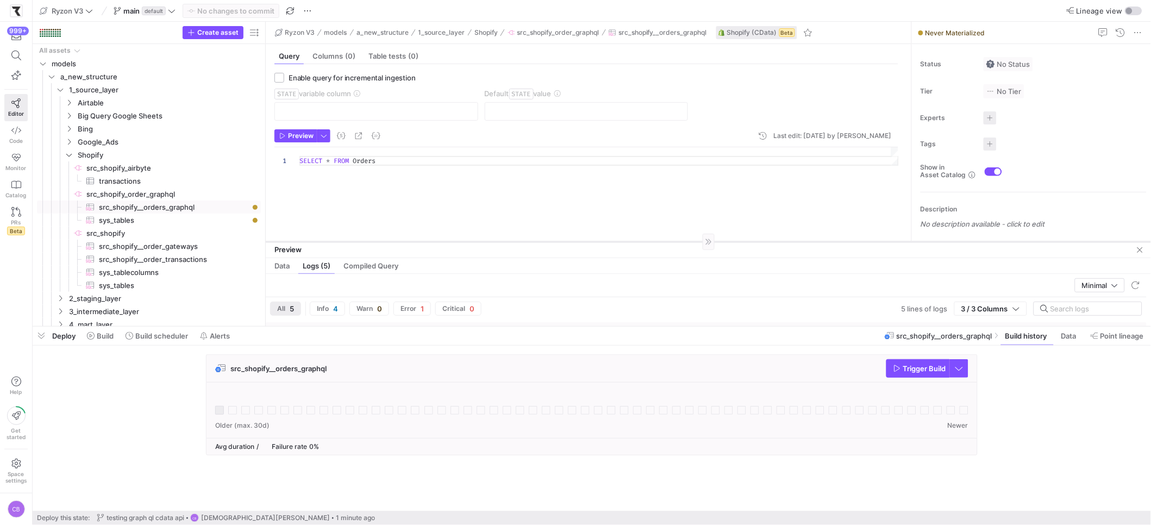
drag, startPoint x: 432, startPoint y: 135, endPoint x: 457, endPoint y: 241, distance: 109.5
click at [457, 241] on div at bounding box center [708, 241] width 885 height 1
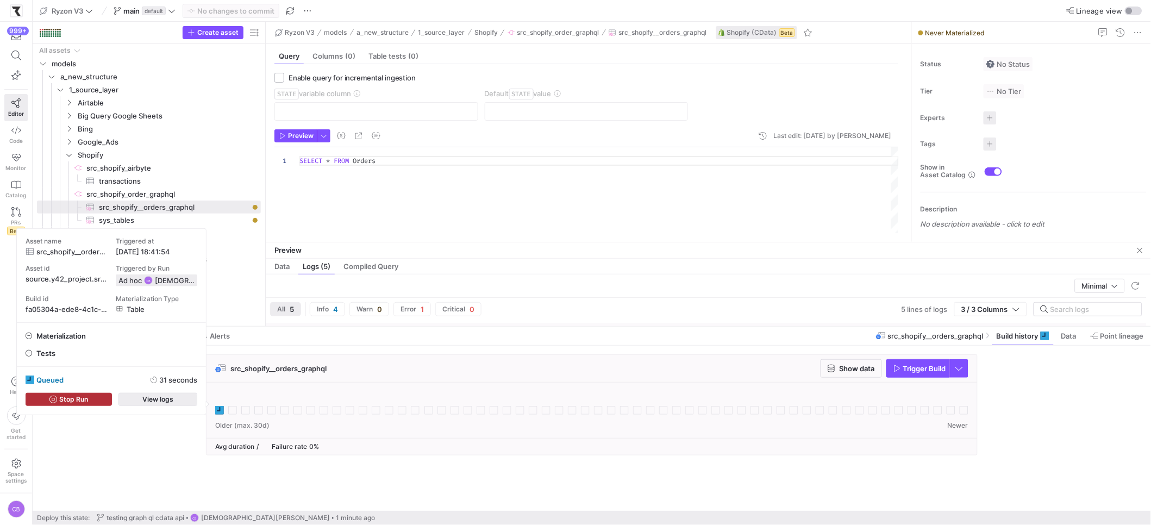
click at [170, 398] on span "View logs" at bounding box center [157, 400] width 31 height 8
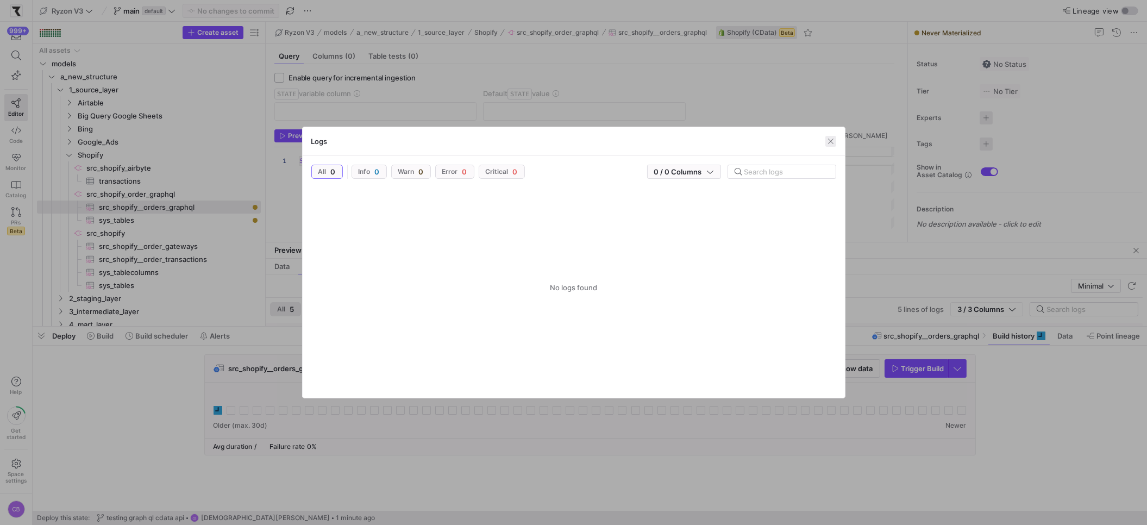
click at [829, 141] on span "button" at bounding box center [830, 141] width 11 height 11
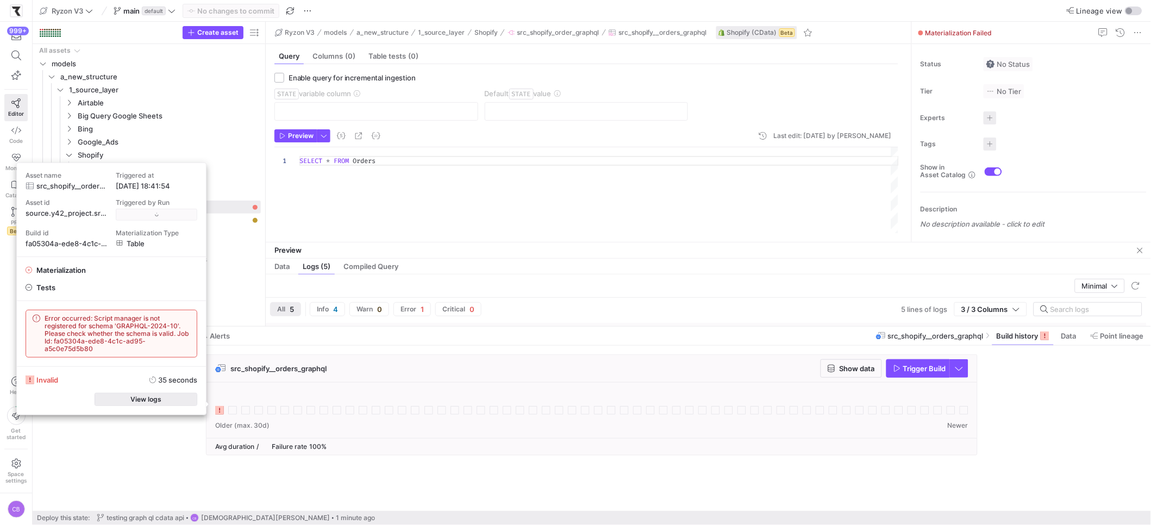
click at [152, 398] on span "View logs" at bounding box center [145, 400] width 31 height 8
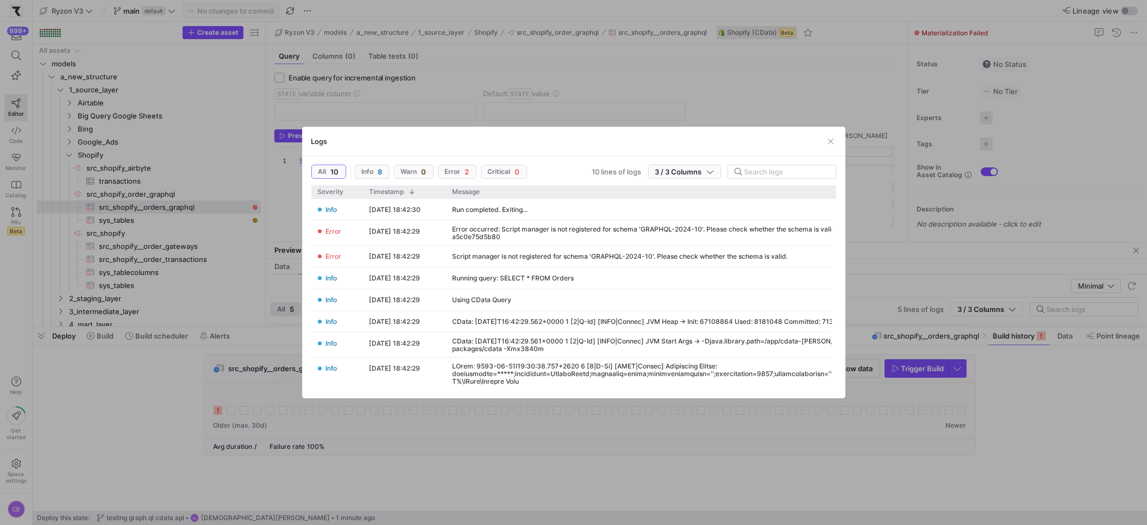
click at [518, 257] on div "Script manager is not registered for schema 'GRAPHQL-2024-10'. Please check whe…" at bounding box center [621, 257] width 336 height 8
click at [518, 257] on div "Logs All 10 Info 8 Warn 0 Error 2 Critical 0 10 lines of logs 3 / 3 Columns Dra…" at bounding box center [573, 262] width 1147 height 525
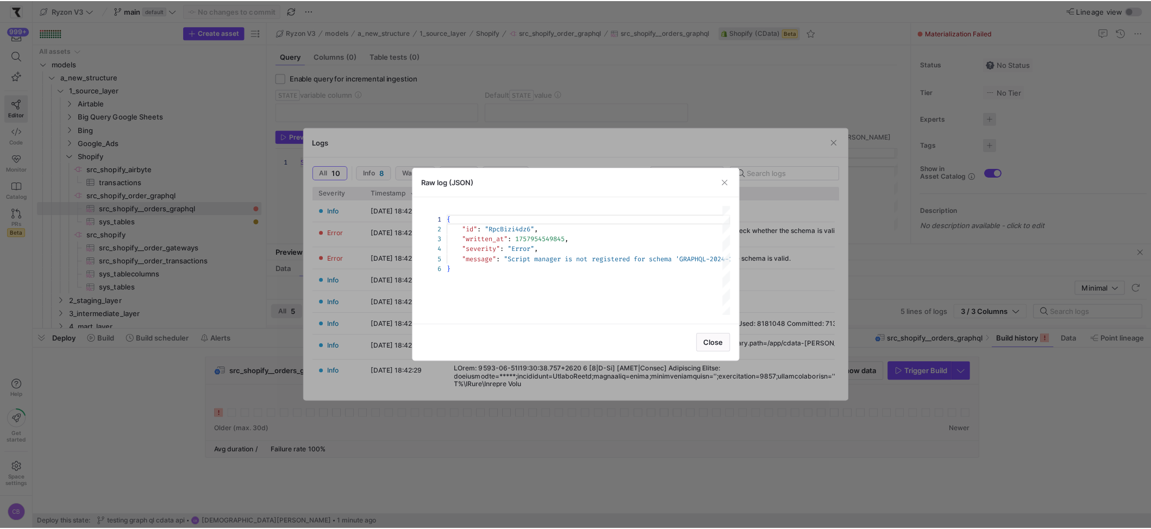
scroll to position [49, 0]
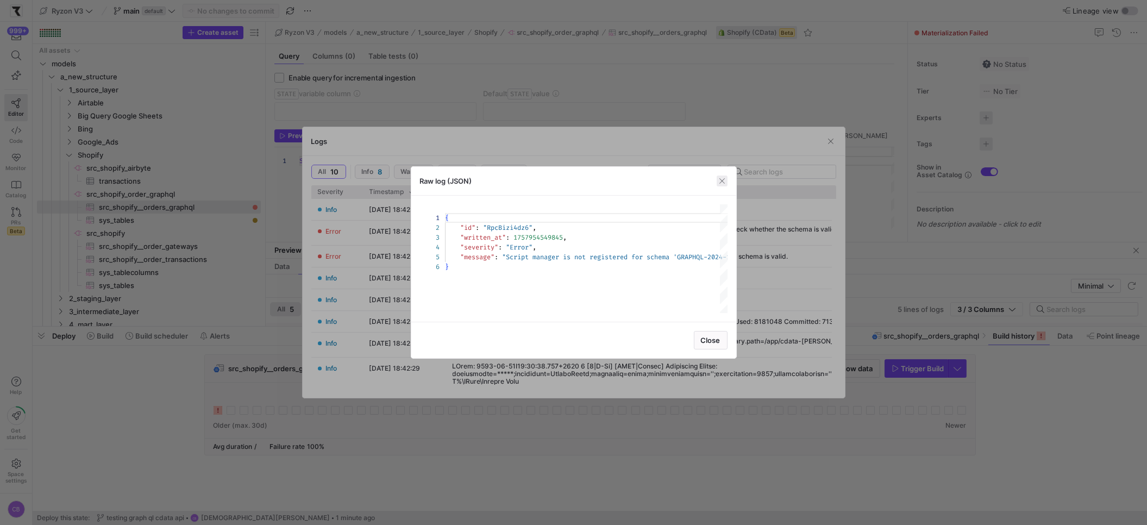
click at [724, 182] on span "button" at bounding box center [722, 180] width 11 height 11
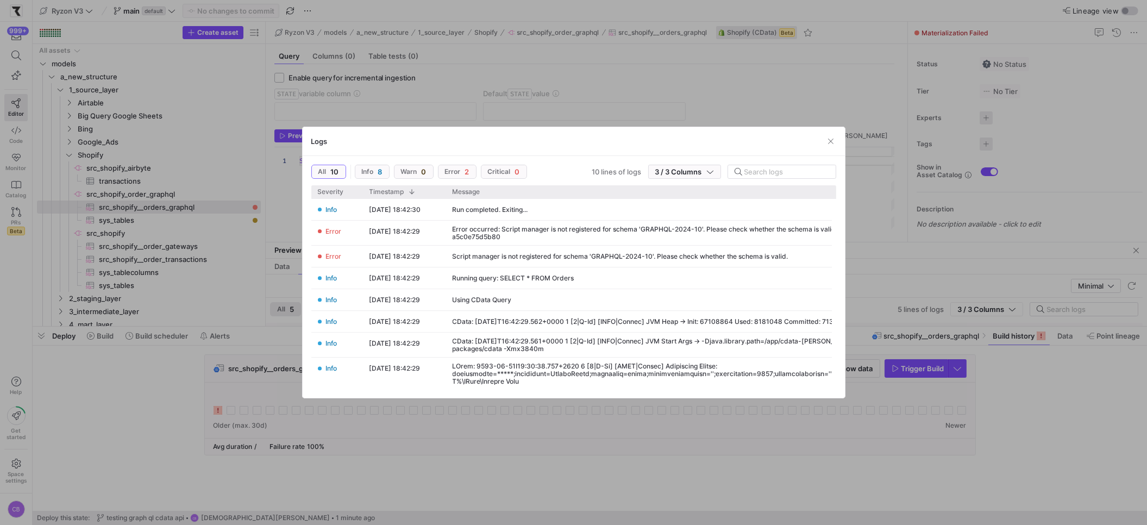
click at [846, 240] on div at bounding box center [573, 262] width 1147 height 525
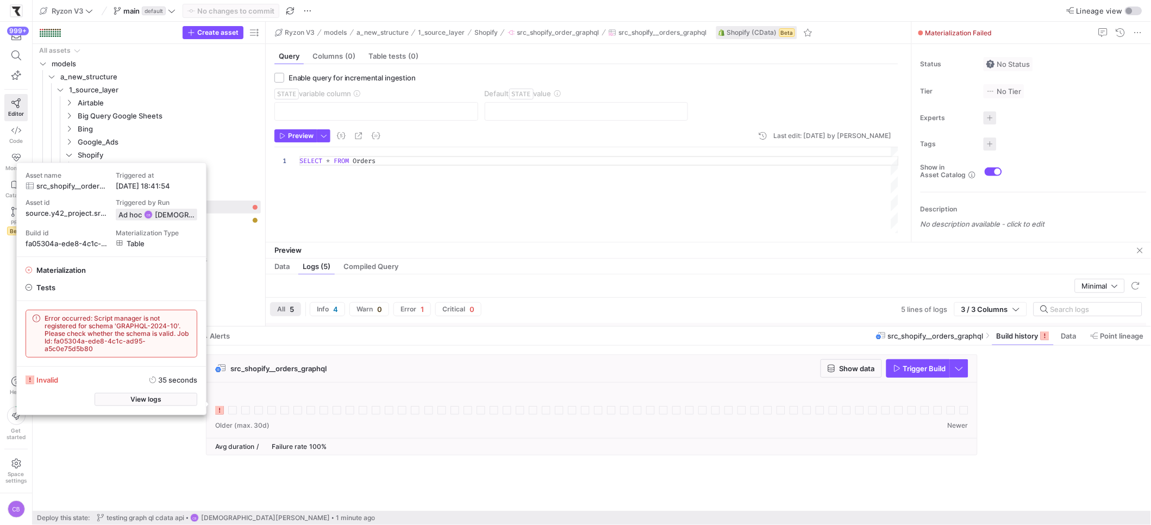
drag, startPoint x: 122, startPoint y: 347, endPoint x: 45, endPoint y: 319, distance: 81.8
click at [45, 319] on span "Error occurred: Script manager is not registered for schema 'GRAPHQL-2024-10'. …" at bounding box center [118, 334] width 146 height 38
copy span "Error occurred: Script manager is not registered for schema 'GRAPHQL-2024-10'. …"
